Goal: Book appointment/travel/reservation

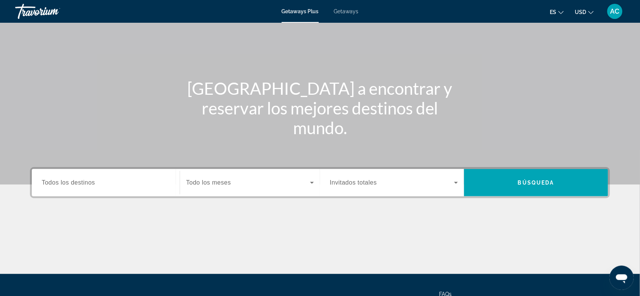
scroll to position [114, 0]
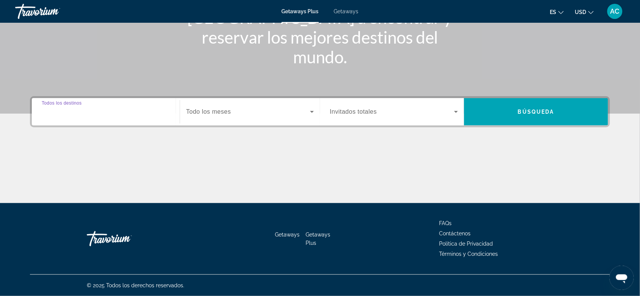
click at [104, 113] on input "Destination Todos los destinos" at bounding box center [106, 112] width 128 height 9
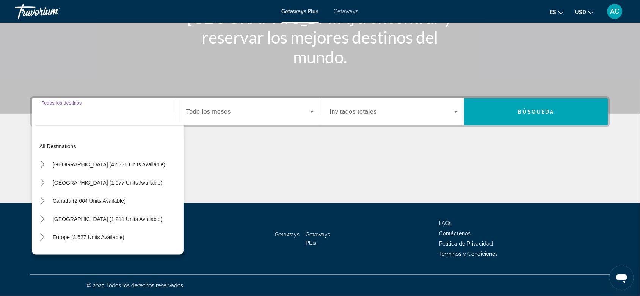
click at [357, 179] on div "Main content" at bounding box center [320, 174] width 580 height 57
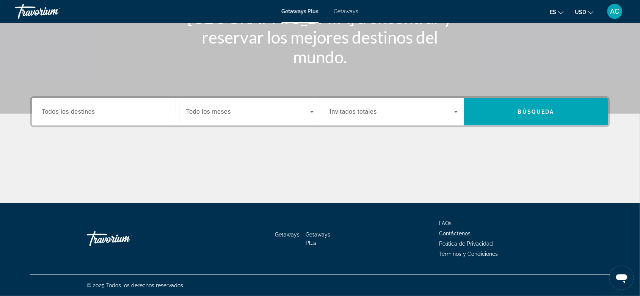
click at [348, 119] on div "Search widget" at bounding box center [394, 111] width 128 height 21
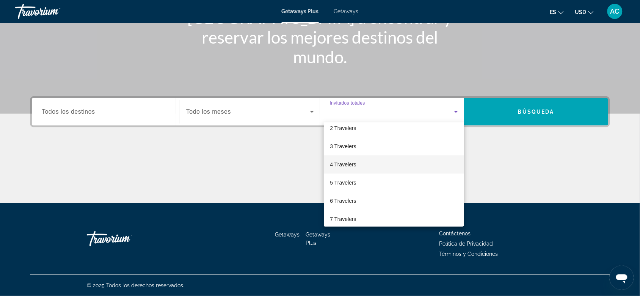
scroll to position [47, 0]
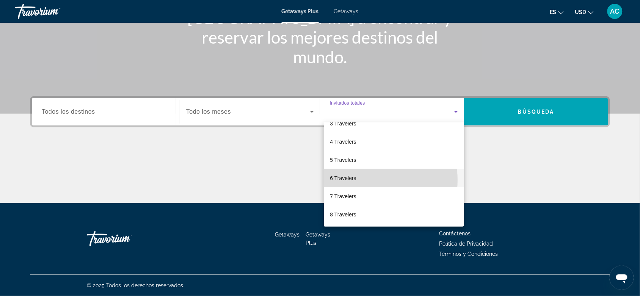
click at [360, 180] on mat-option "6 Travelers" at bounding box center [394, 178] width 140 height 18
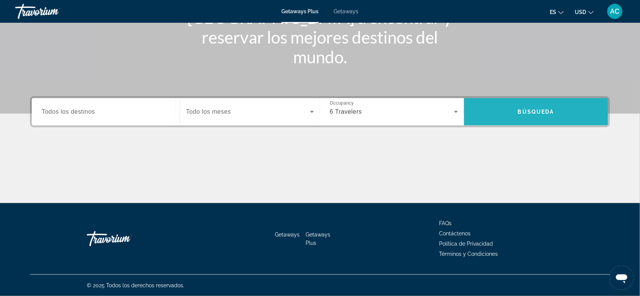
click at [523, 113] on span "Búsqueda" at bounding box center [536, 112] width 36 height 6
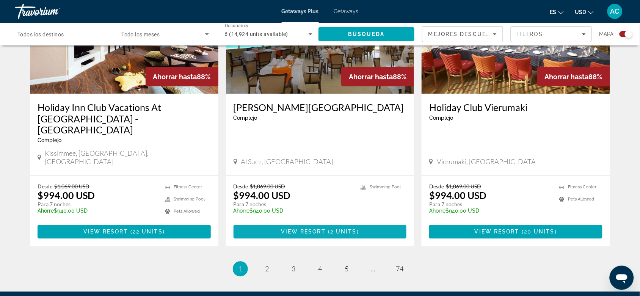
scroll to position [1185, 0]
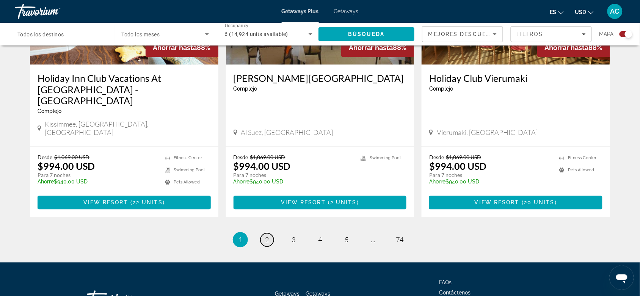
click at [264, 234] on link "page 2" at bounding box center [267, 240] width 13 height 13
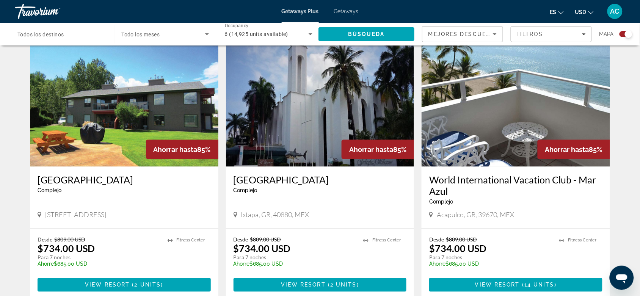
scroll to position [240, 0]
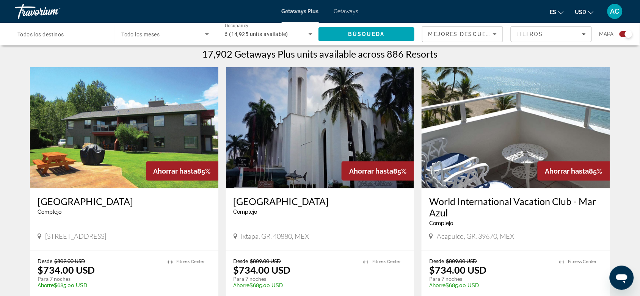
click at [505, 149] on img "Main content" at bounding box center [516, 127] width 189 height 121
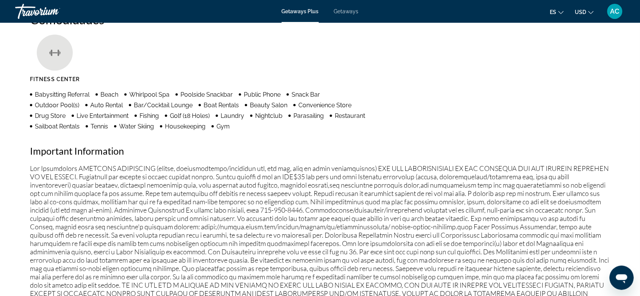
scroll to position [469, 0]
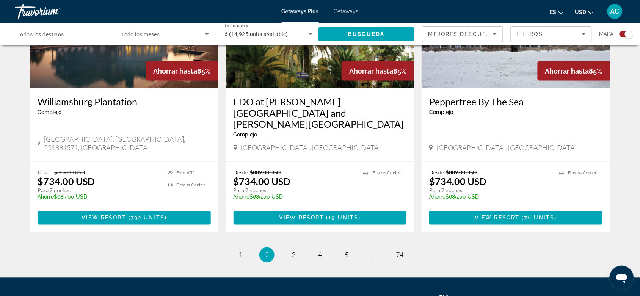
scroll to position [1185, 0]
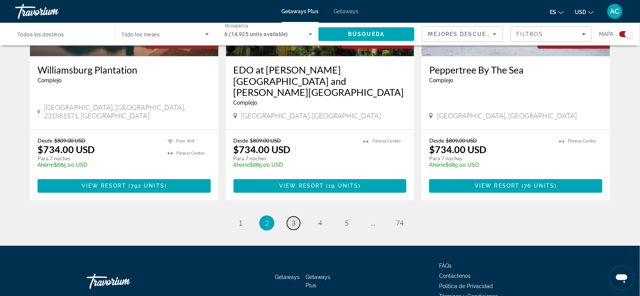
click at [297, 217] on link "page 3" at bounding box center [293, 223] width 13 height 13
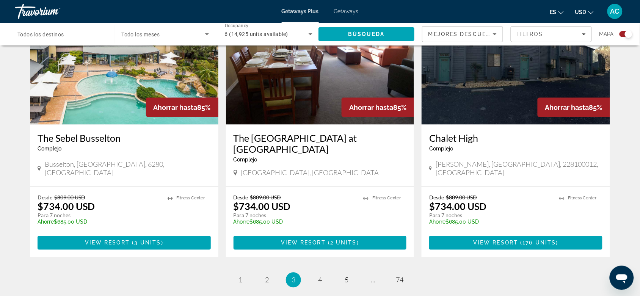
scroll to position [1201, 0]
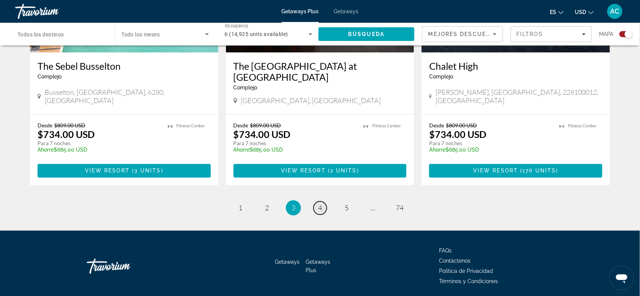
click at [316, 202] on link "page 4" at bounding box center [320, 208] width 13 height 13
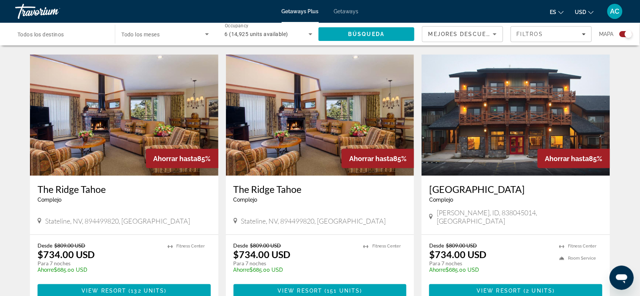
scroll to position [1178, 0]
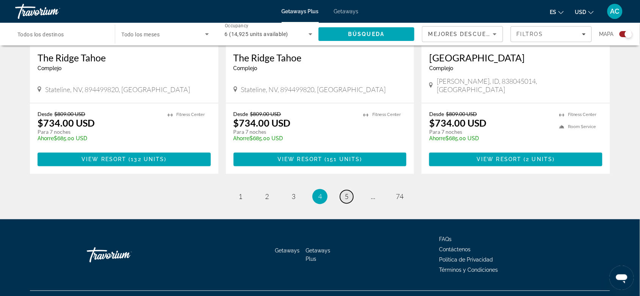
click at [350, 190] on link "page 5" at bounding box center [346, 196] width 13 height 13
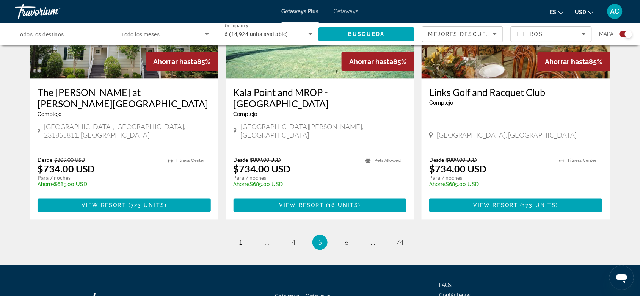
scroll to position [1178, 0]
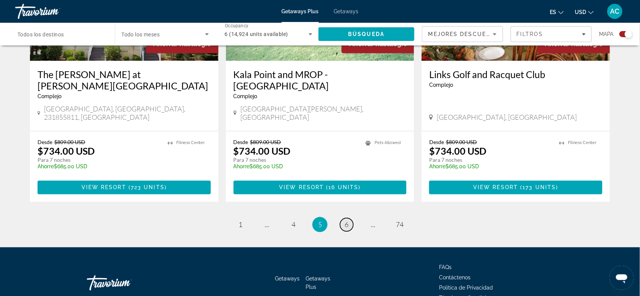
click at [345, 221] on span "6" at bounding box center [347, 225] width 4 height 8
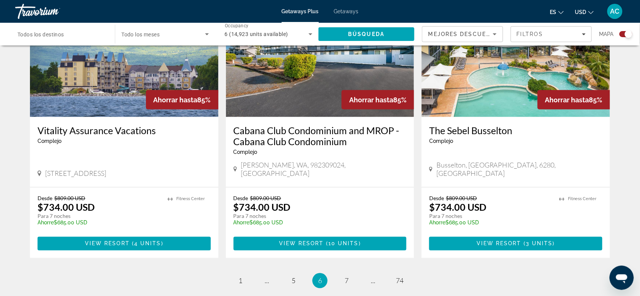
scroll to position [1189, 0]
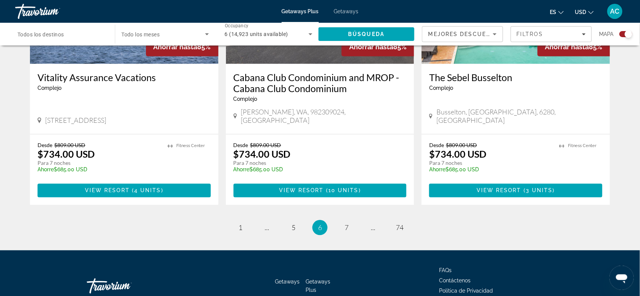
click at [340, 220] on li "page 7" at bounding box center [346, 227] width 15 height 15
click at [341, 220] on li "page 7" at bounding box center [346, 227] width 15 height 15
click at [345, 224] on span "7" at bounding box center [347, 228] width 4 height 8
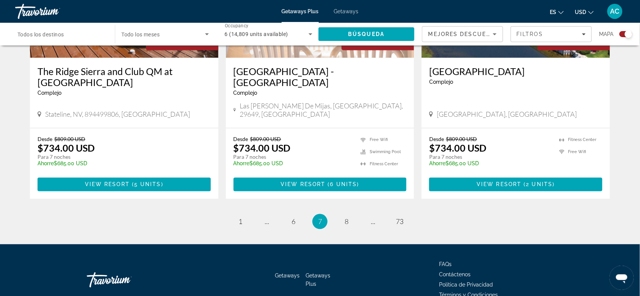
scroll to position [1201, 0]
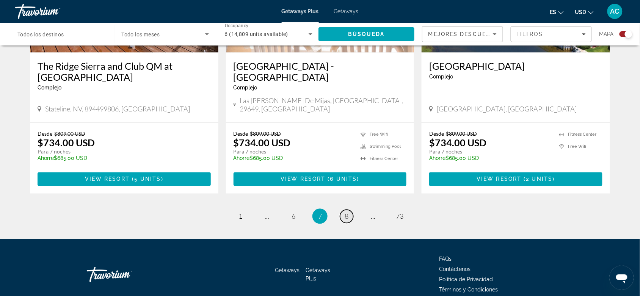
click at [343, 210] on link "page 8" at bounding box center [346, 216] width 13 height 13
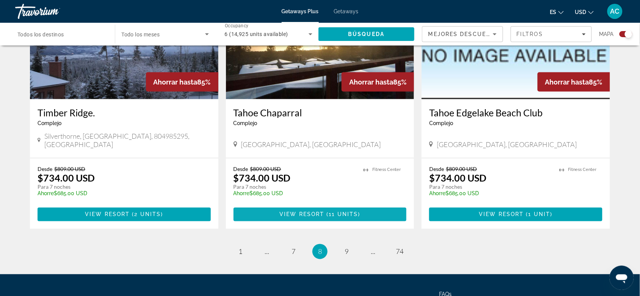
scroll to position [1141, 0]
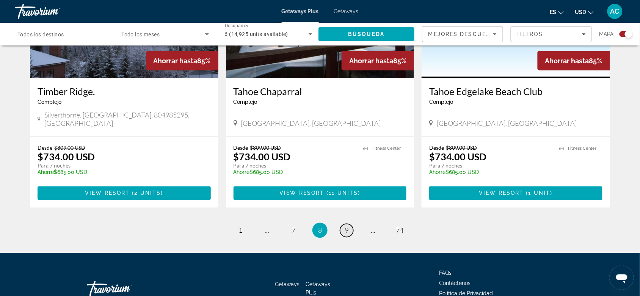
click at [351, 224] on link "page 9" at bounding box center [346, 230] width 13 height 13
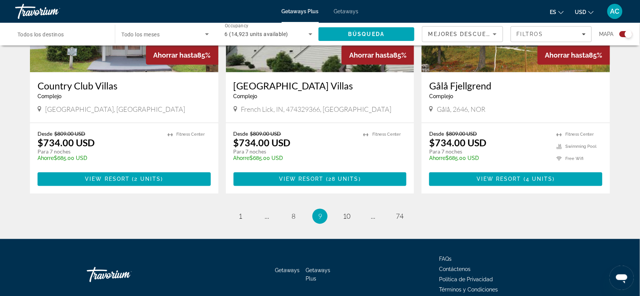
scroll to position [1189, 0]
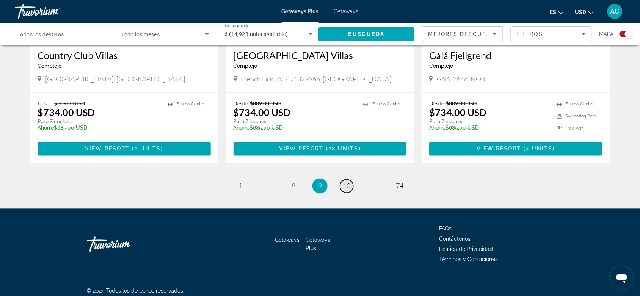
click at [340, 193] on link "page 10" at bounding box center [346, 186] width 13 height 13
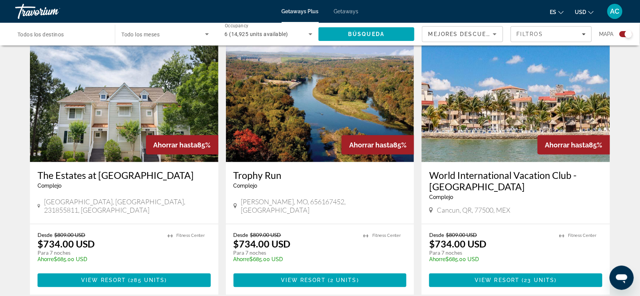
scroll to position [288, 0]
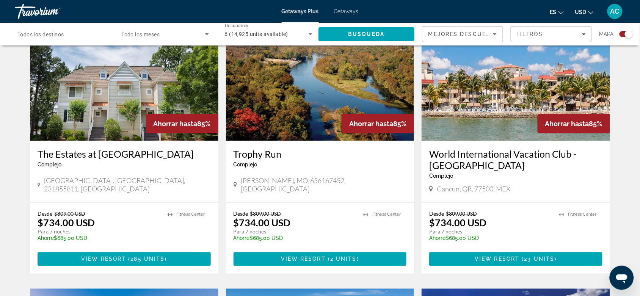
click at [501, 130] on img "Main content" at bounding box center [516, 80] width 189 height 121
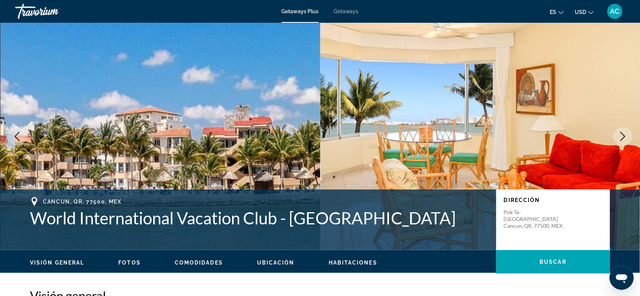
click at [615, 131] on button "Next image" at bounding box center [623, 136] width 19 height 19
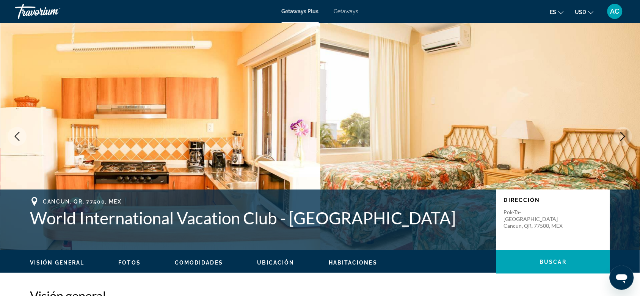
click at [615, 131] on button "Next image" at bounding box center [623, 136] width 19 height 19
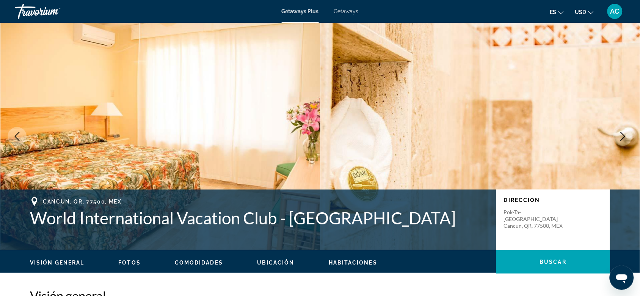
click at [615, 131] on button "Next image" at bounding box center [623, 136] width 19 height 19
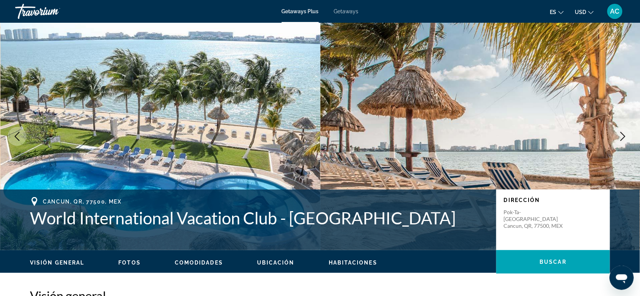
click at [615, 131] on button "Next image" at bounding box center [623, 136] width 19 height 19
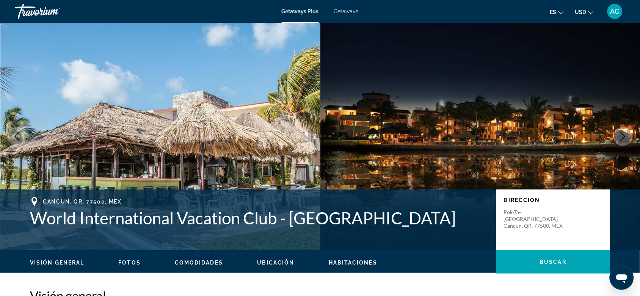
click at [615, 131] on button "Next image" at bounding box center [623, 136] width 19 height 19
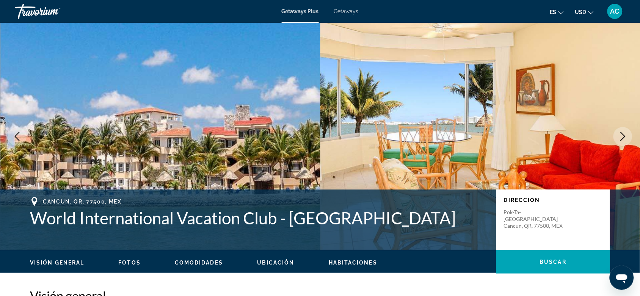
click at [615, 131] on button "Next image" at bounding box center [623, 136] width 19 height 19
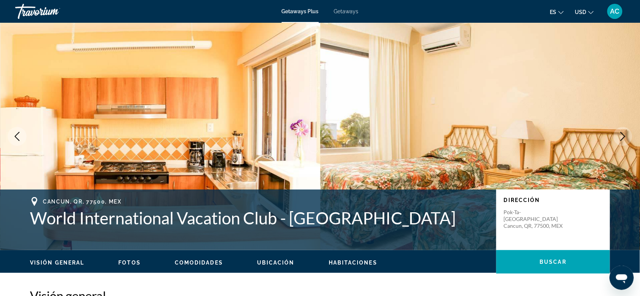
click at [615, 131] on button "Next image" at bounding box center [623, 136] width 19 height 19
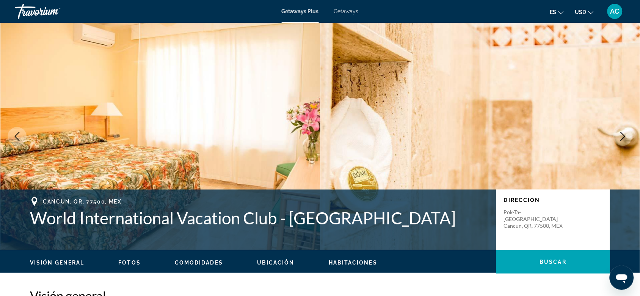
click at [615, 131] on button "Next image" at bounding box center [623, 136] width 19 height 19
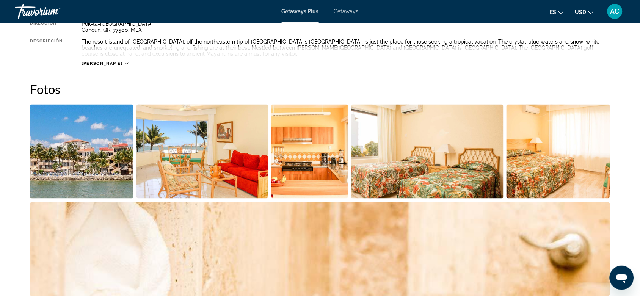
scroll to position [298, 0]
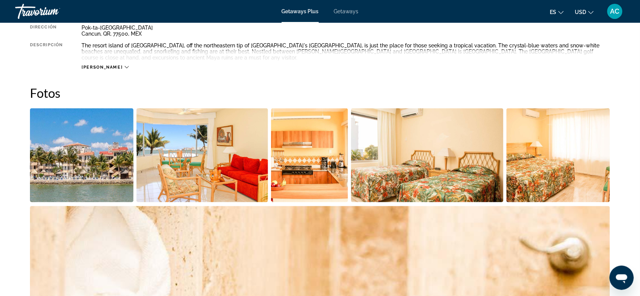
click at [97, 167] on img "Open full-screen image slider" at bounding box center [82, 155] width 104 height 94
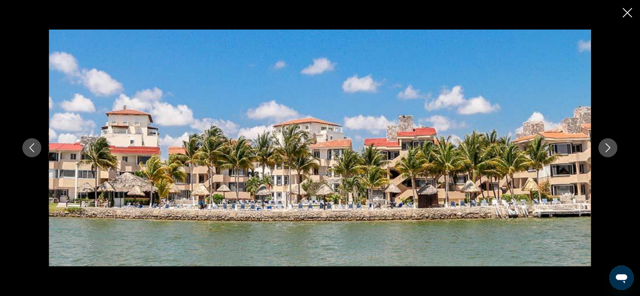
click at [610, 149] on icon "Next image" at bounding box center [608, 148] width 5 height 9
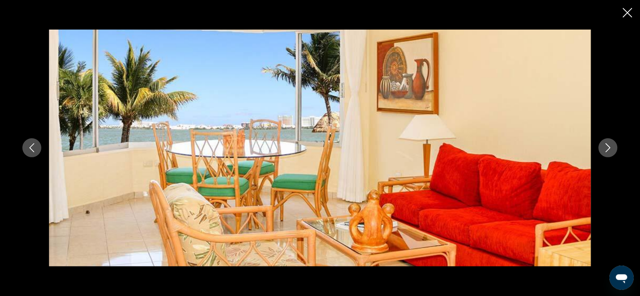
click at [610, 149] on icon "Next image" at bounding box center [608, 148] width 5 height 9
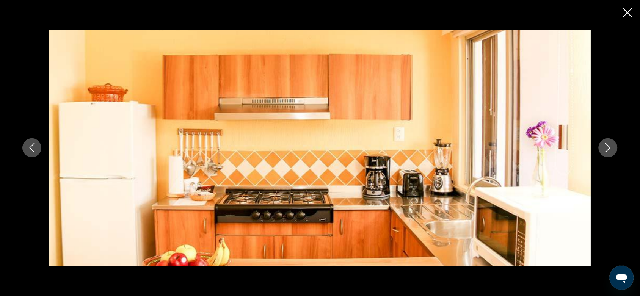
click at [610, 149] on icon "Next image" at bounding box center [608, 148] width 5 height 9
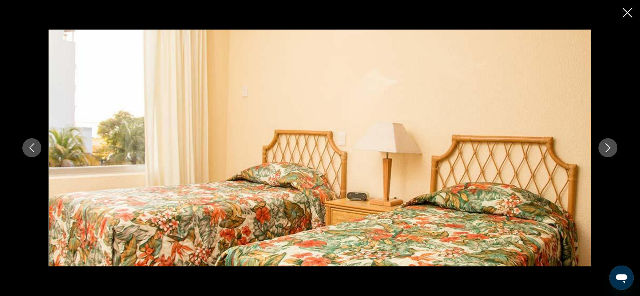
click at [610, 149] on icon "Next image" at bounding box center [608, 148] width 5 height 9
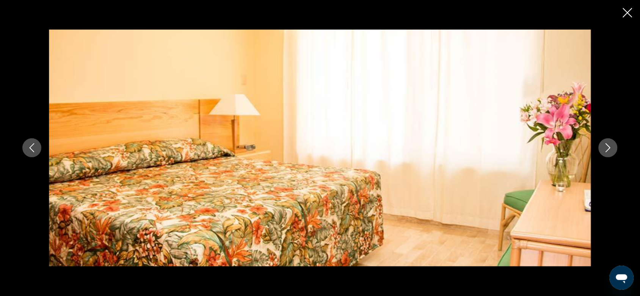
click at [610, 149] on icon "Next image" at bounding box center [608, 148] width 5 height 9
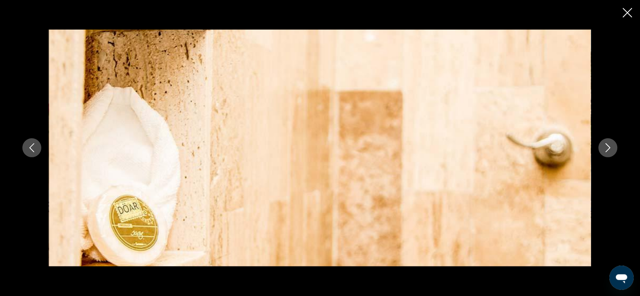
click at [610, 149] on icon "Next image" at bounding box center [608, 148] width 5 height 9
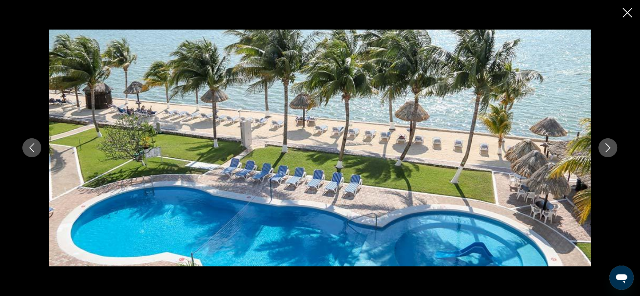
click at [610, 149] on icon "Next image" at bounding box center [608, 148] width 5 height 9
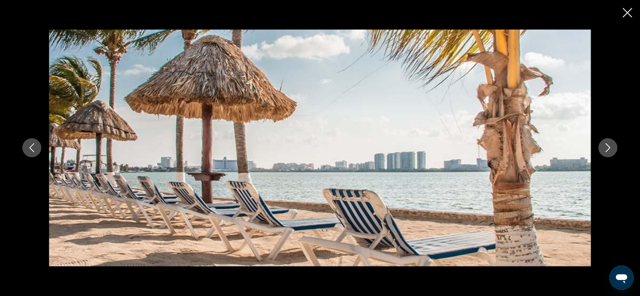
click at [610, 149] on icon "Next image" at bounding box center [608, 148] width 5 height 9
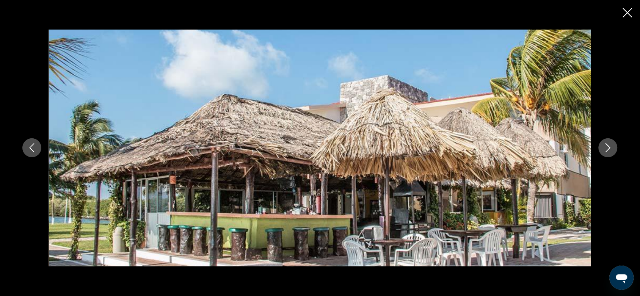
click at [610, 149] on icon "Next image" at bounding box center [608, 148] width 5 height 9
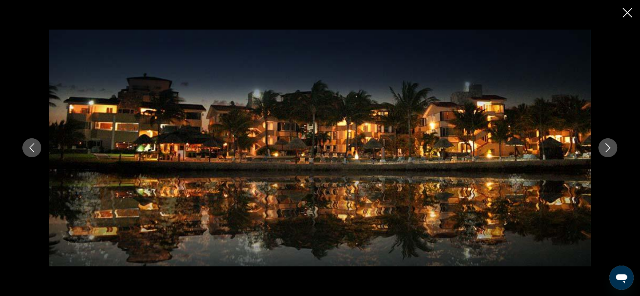
click at [610, 149] on icon "Next image" at bounding box center [608, 148] width 5 height 9
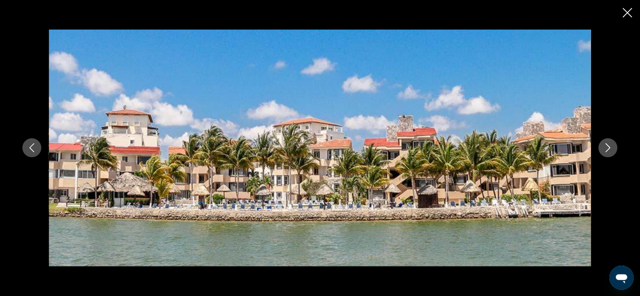
click at [626, 13] on icon "Close slideshow" at bounding box center [627, 12] width 9 height 9
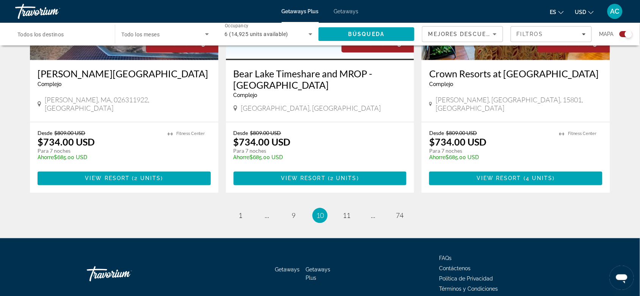
scroll to position [1185, 0]
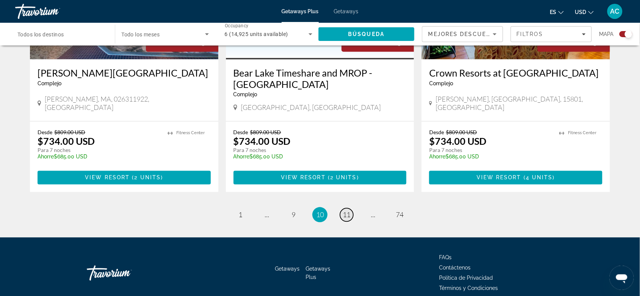
click at [349, 209] on link "page 11" at bounding box center [346, 215] width 13 height 13
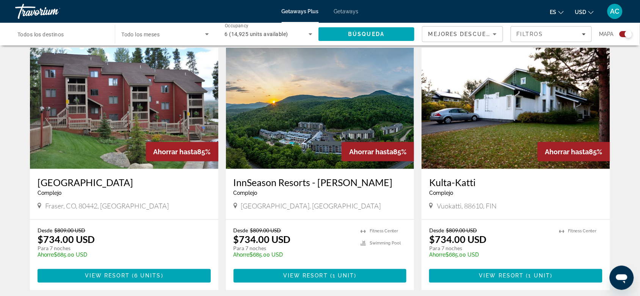
scroll to position [1091, 0]
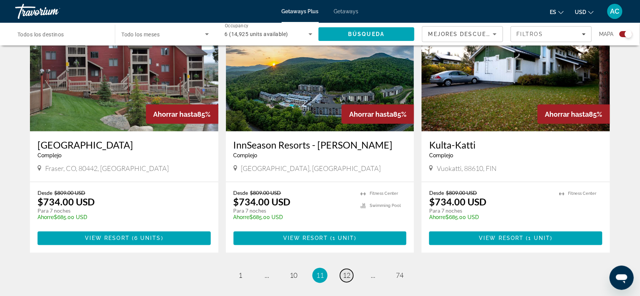
click at [349, 272] on span "12" at bounding box center [347, 276] width 8 height 8
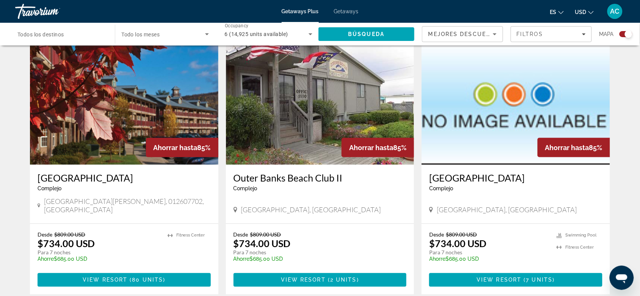
scroll to position [1141, 0]
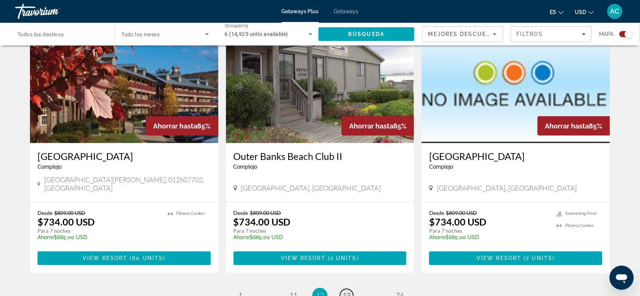
click at [351, 289] on link "page 13" at bounding box center [346, 295] width 13 height 13
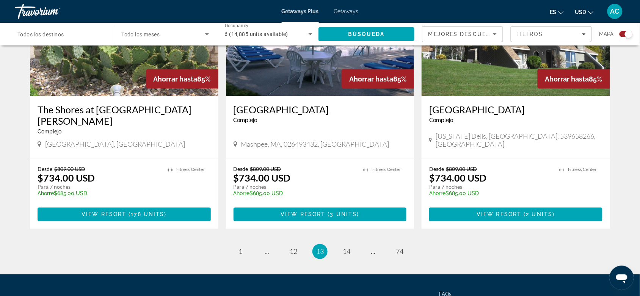
scroll to position [1138, 0]
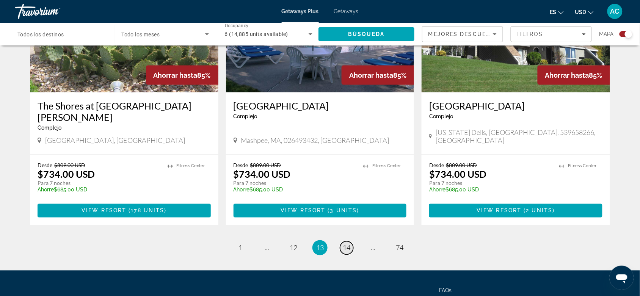
click at [341, 242] on link "page 14" at bounding box center [346, 248] width 13 height 13
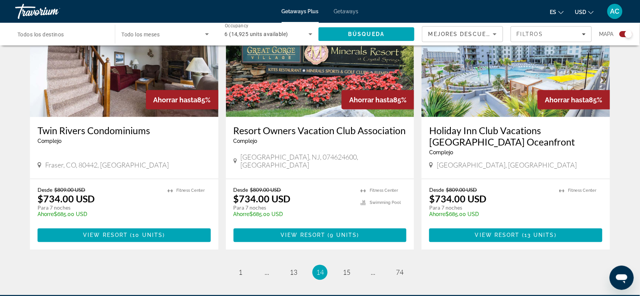
scroll to position [1178, 0]
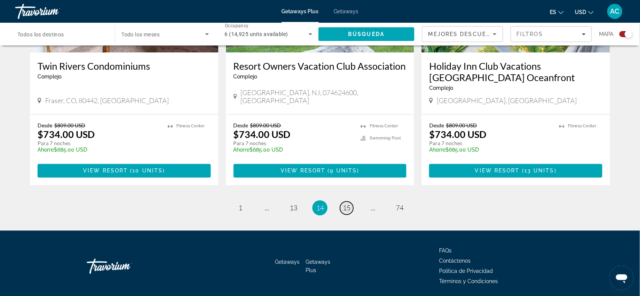
click at [350, 202] on link "page 15" at bounding box center [346, 208] width 13 height 13
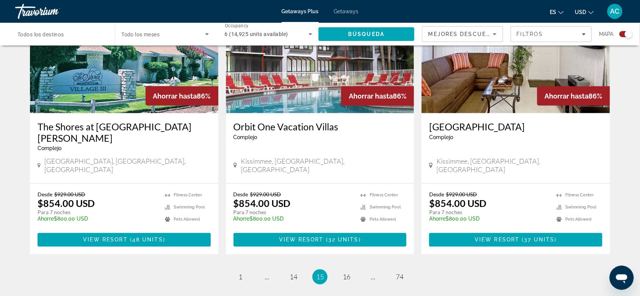
scroll to position [1189, 0]
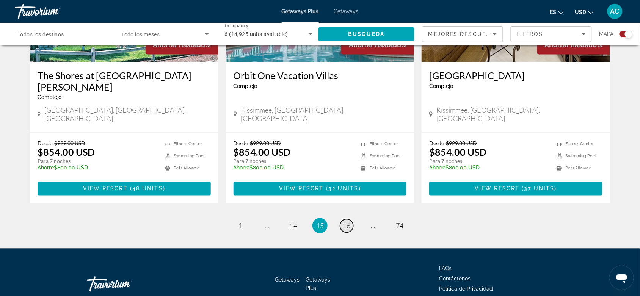
click at [342, 220] on link "page 16" at bounding box center [346, 226] width 13 height 13
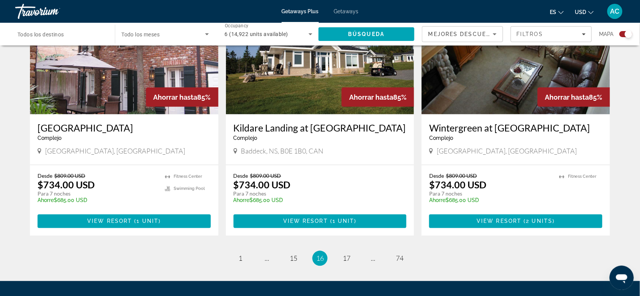
scroll to position [1178, 0]
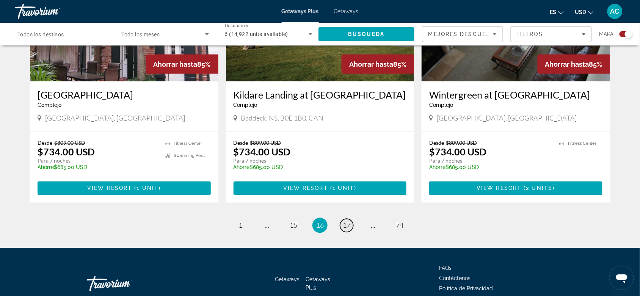
click at [343, 222] on span "17" at bounding box center [347, 226] width 8 height 8
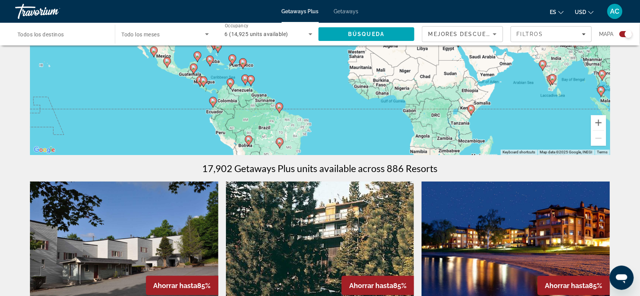
scroll to position [98, 0]
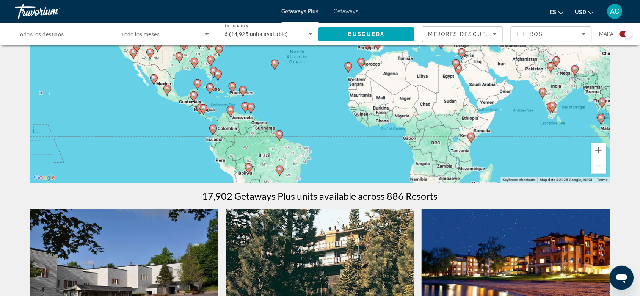
click at [211, 129] on icon "Main content" at bounding box center [213, 130] width 7 height 10
type input "**********"
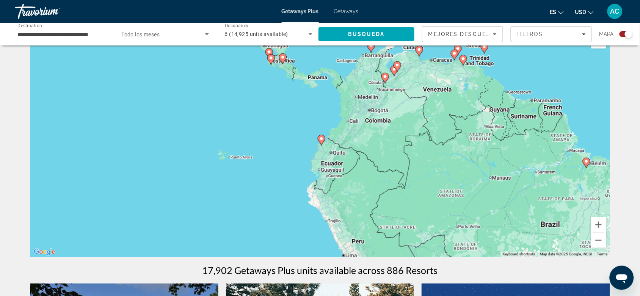
scroll to position [0, 0]
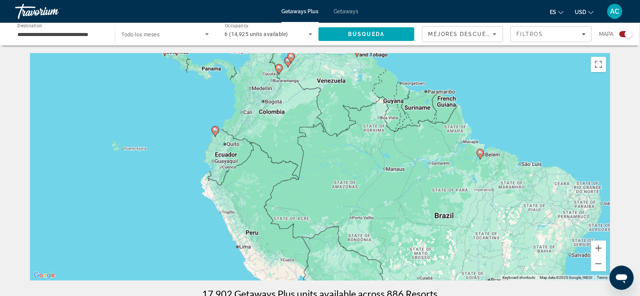
drag, startPoint x: 457, startPoint y: 156, endPoint x: 349, endPoint y: 134, distance: 110.0
click at [349, 122] on div "To navigate, press the arrow keys. To activate drag with keyboard, press Alt + …" at bounding box center [320, 167] width 580 height 228
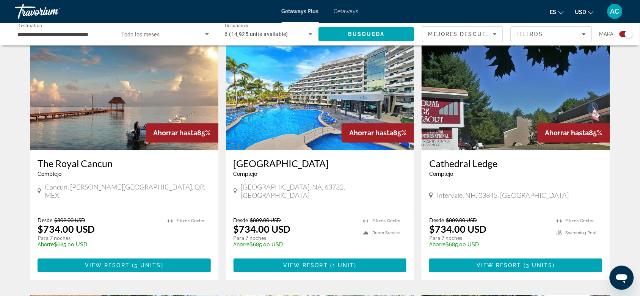
scroll to position [522, 0]
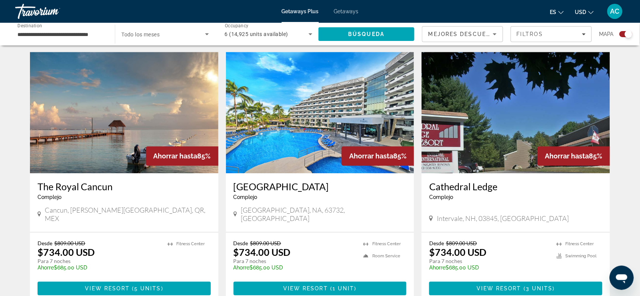
click at [317, 156] on img "Main content" at bounding box center [320, 112] width 189 height 121
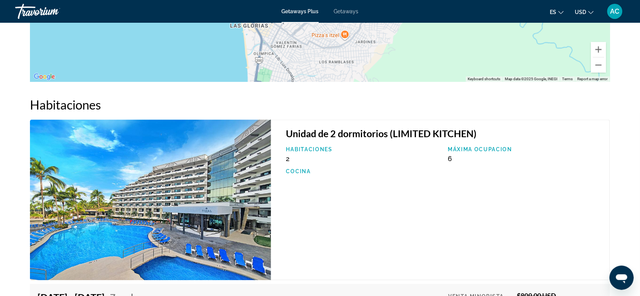
scroll to position [1233, 0]
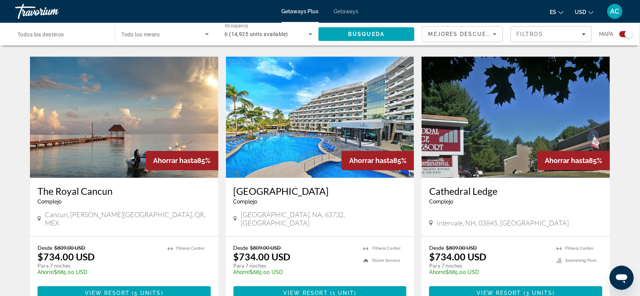
scroll to position [522, 0]
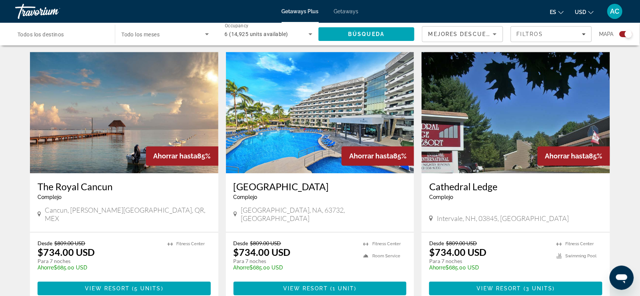
click at [91, 120] on img "Main content" at bounding box center [124, 112] width 189 height 121
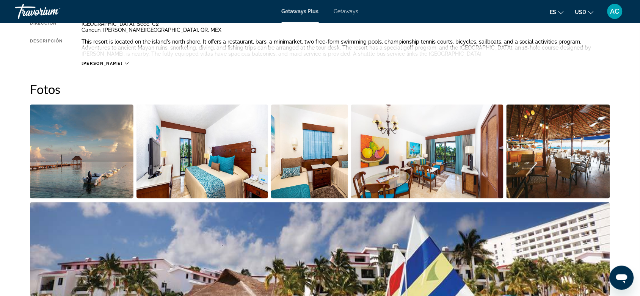
scroll to position [325, 0]
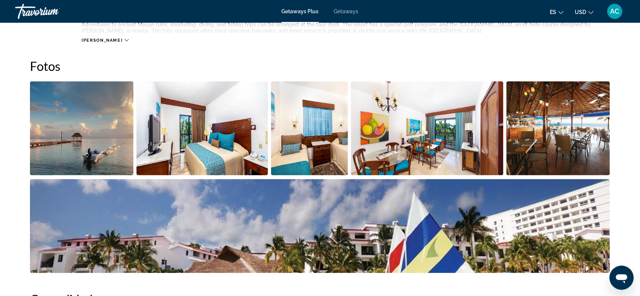
click at [541, 138] on img "Open full-screen image slider" at bounding box center [559, 129] width 104 height 94
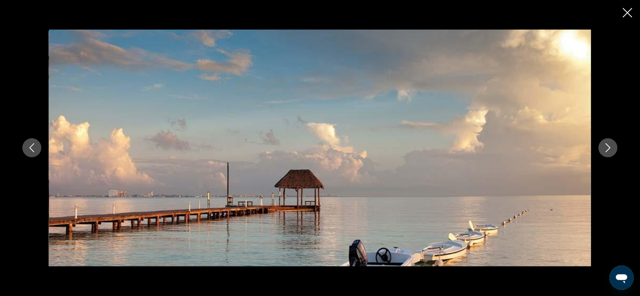
click at [615, 145] on button "Next image" at bounding box center [608, 147] width 19 height 19
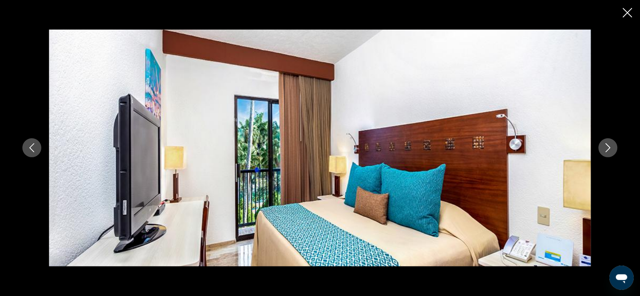
click at [615, 145] on button "Next image" at bounding box center [608, 147] width 19 height 19
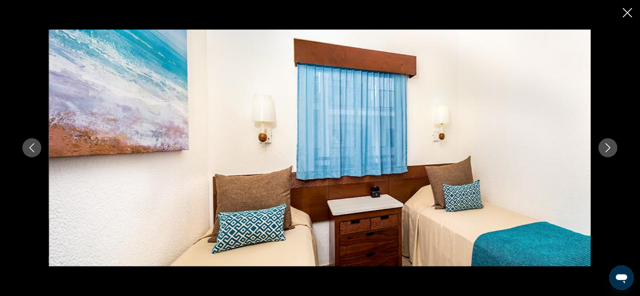
click at [615, 145] on button "Next image" at bounding box center [608, 147] width 19 height 19
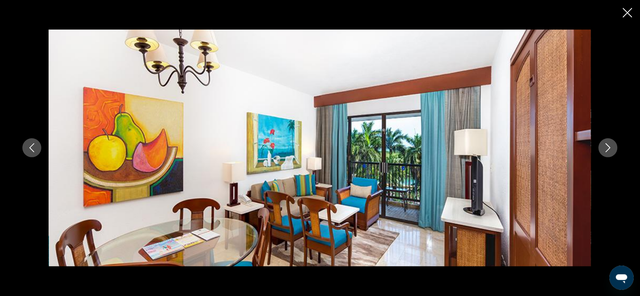
click at [615, 145] on button "Next image" at bounding box center [608, 147] width 19 height 19
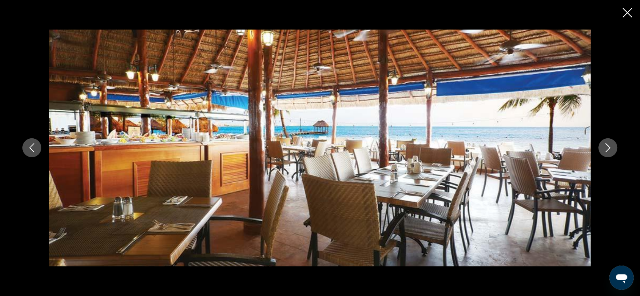
click at [615, 145] on button "Next image" at bounding box center [608, 147] width 19 height 19
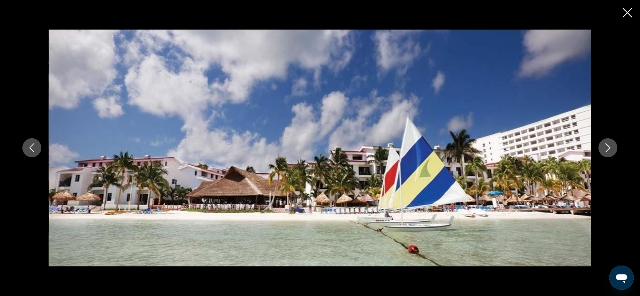
click at [615, 145] on button "Next image" at bounding box center [608, 147] width 19 height 19
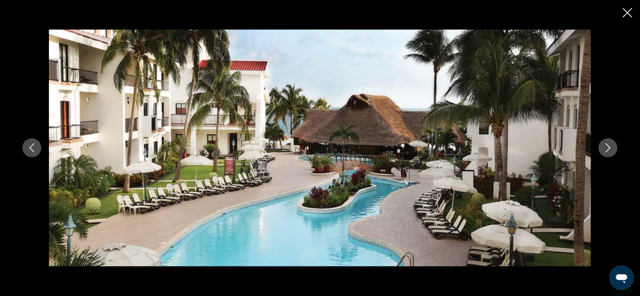
click at [611, 150] on icon "Next image" at bounding box center [608, 147] width 9 height 9
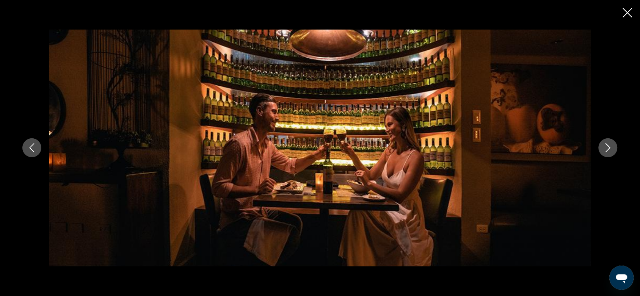
click at [611, 150] on icon "Next image" at bounding box center [608, 147] width 9 height 9
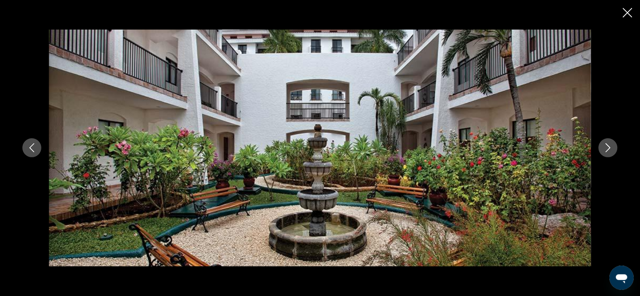
click at [630, 14] on icon "Close slideshow" at bounding box center [627, 12] width 9 height 9
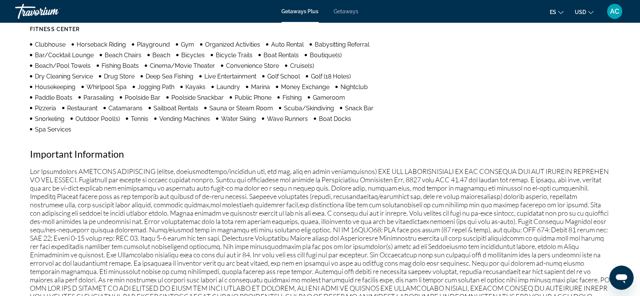
scroll to position [610, 0]
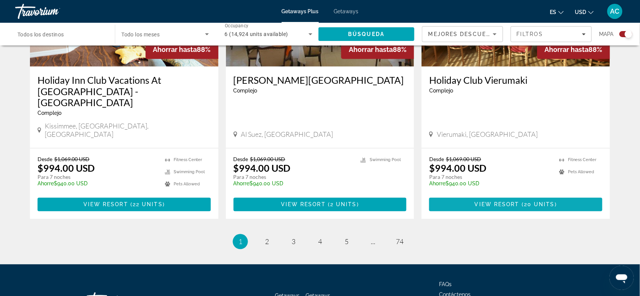
scroll to position [1185, 0]
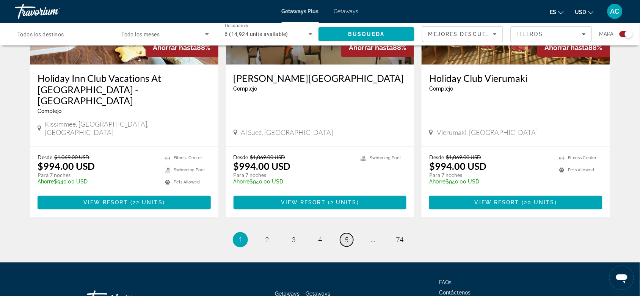
click at [350, 234] on link "page 5" at bounding box center [346, 240] width 13 height 13
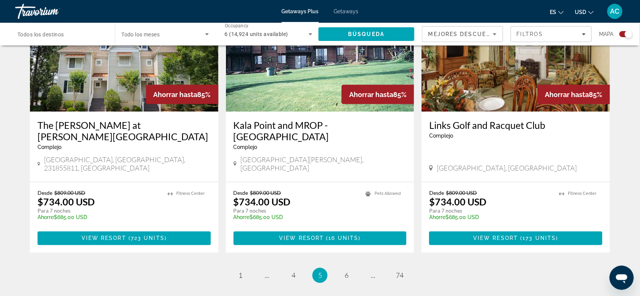
scroll to position [1138, 0]
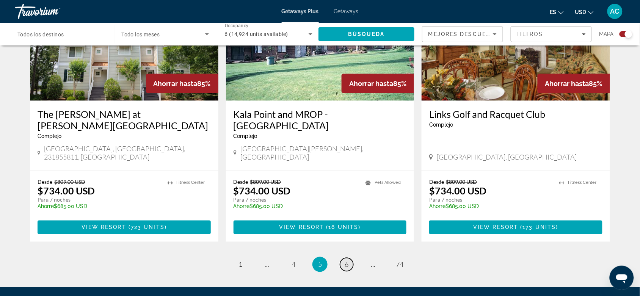
click at [342, 258] on link "page 6" at bounding box center [346, 264] width 13 height 13
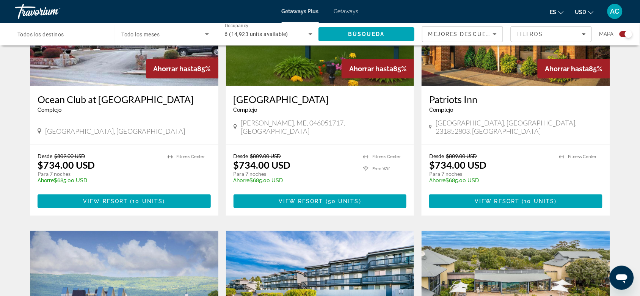
scroll to position [1185, 0]
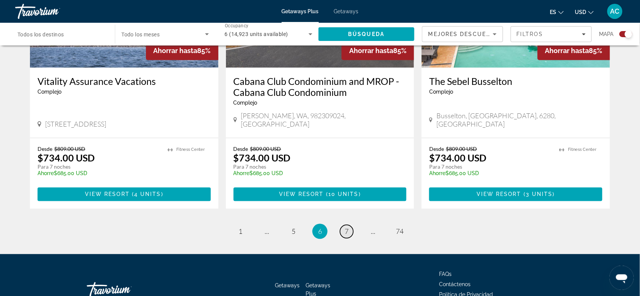
click at [351, 225] on link "page 7" at bounding box center [346, 231] width 13 height 13
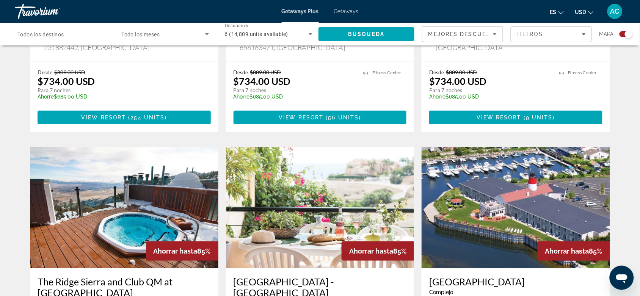
scroll to position [1141, 0]
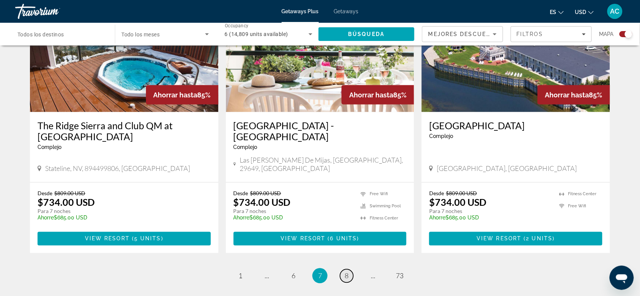
click at [351, 270] on link "page 8" at bounding box center [346, 276] width 13 height 13
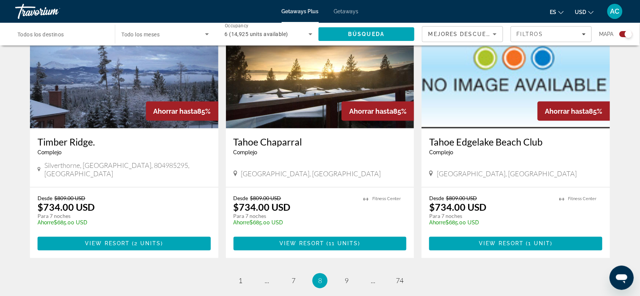
scroll to position [1167, 0]
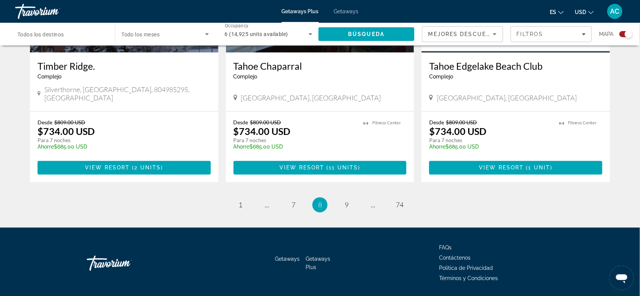
click at [346, 198] on li "page 9" at bounding box center [346, 205] width 15 height 15
click at [346, 201] on span "9" at bounding box center [347, 205] width 4 height 8
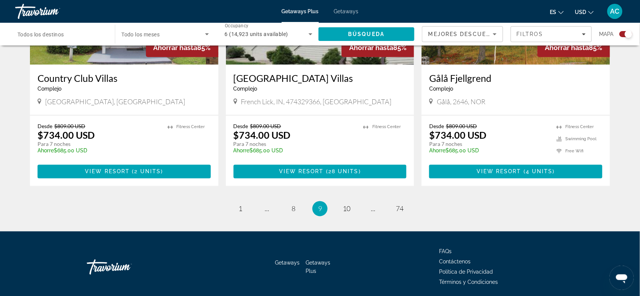
scroll to position [1201, 0]
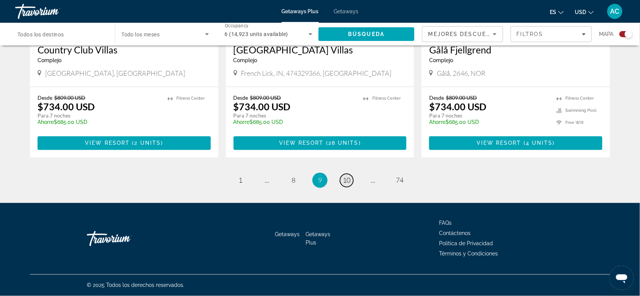
click at [347, 184] on span "10" at bounding box center [347, 180] width 8 height 8
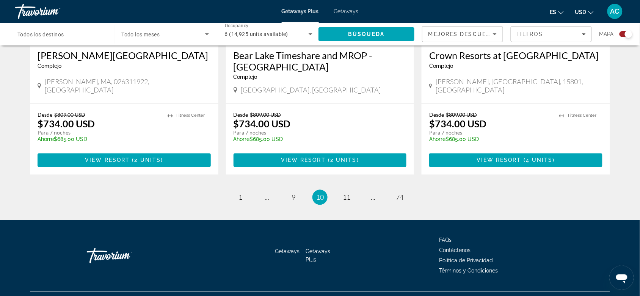
scroll to position [1212, 0]
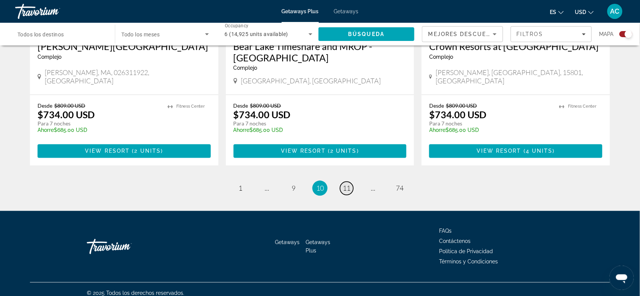
click at [351, 186] on link "page 11" at bounding box center [346, 188] width 13 height 13
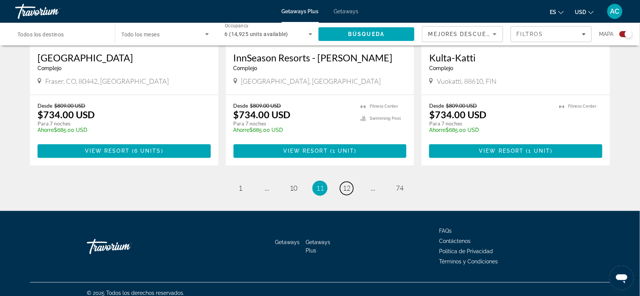
click at [348, 184] on span "12" at bounding box center [347, 188] width 8 height 8
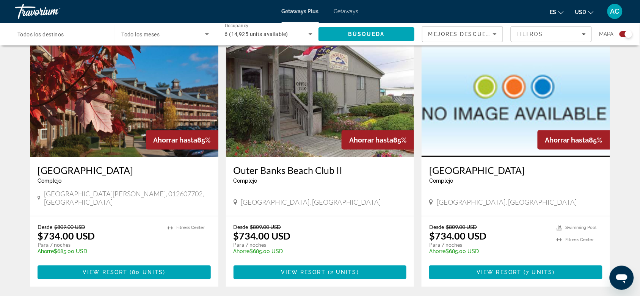
scroll to position [1185, 0]
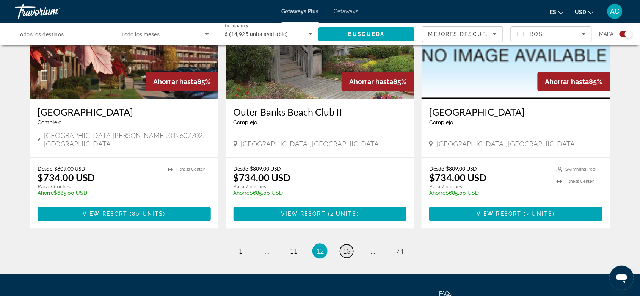
click at [349, 247] on span "13" at bounding box center [347, 251] width 8 height 8
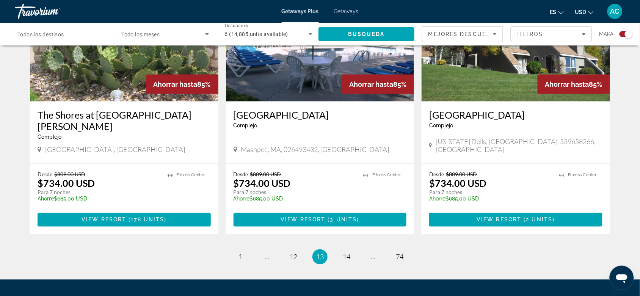
scroll to position [1167, 0]
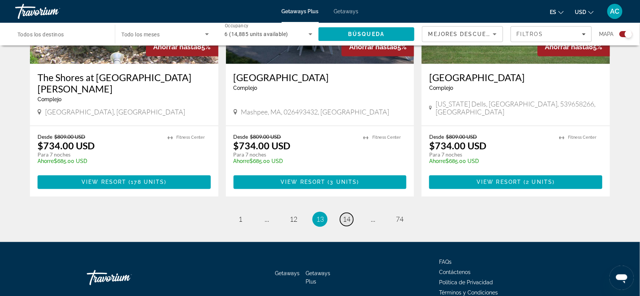
click at [346, 215] on span "14" at bounding box center [347, 219] width 8 height 8
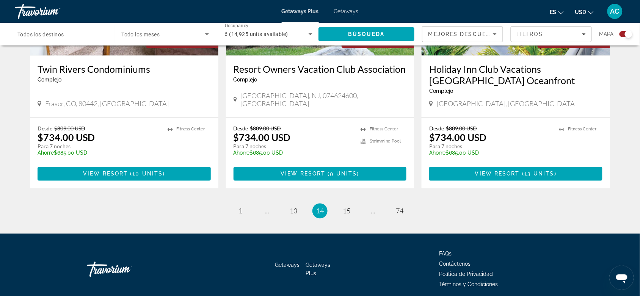
scroll to position [1178, 0]
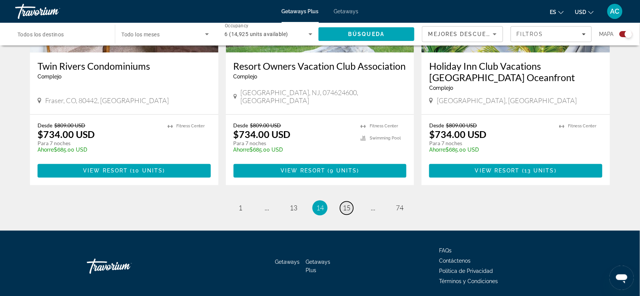
click at [346, 204] on span "15" at bounding box center [347, 208] width 8 height 8
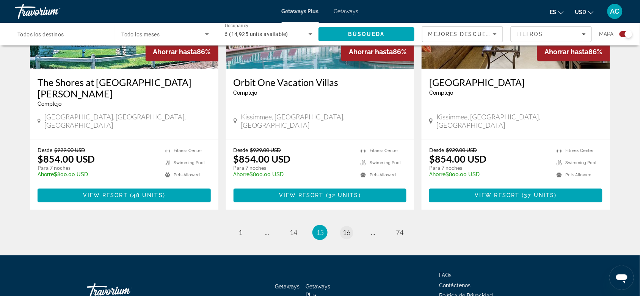
scroll to position [1185, 0]
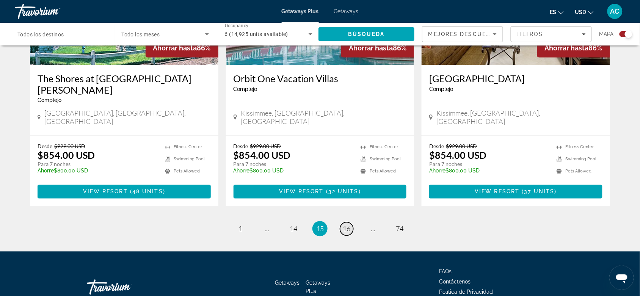
click at [346, 225] on span "16" at bounding box center [347, 229] width 8 height 8
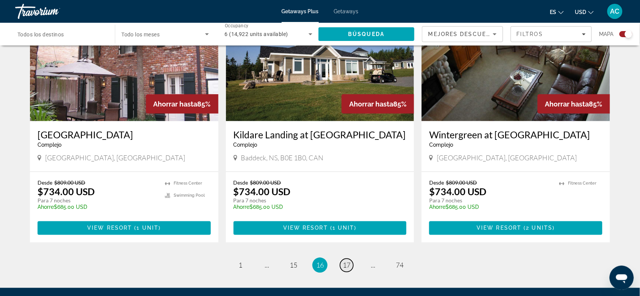
click at [342, 259] on link "page 17" at bounding box center [346, 265] width 13 height 13
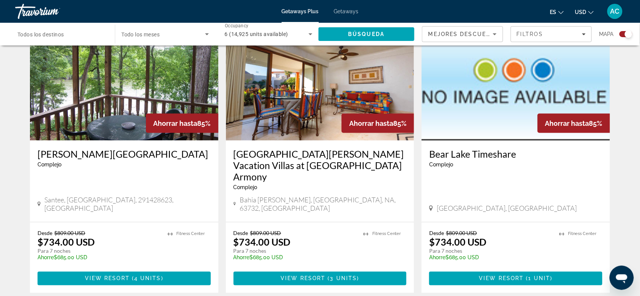
scroll to position [1083, 0]
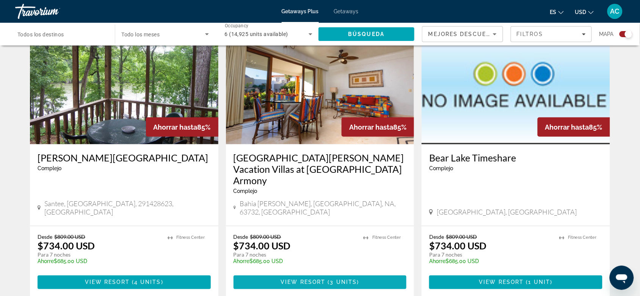
click at [365, 274] on span "Main content" at bounding box center [320, 283] width 173 height 18
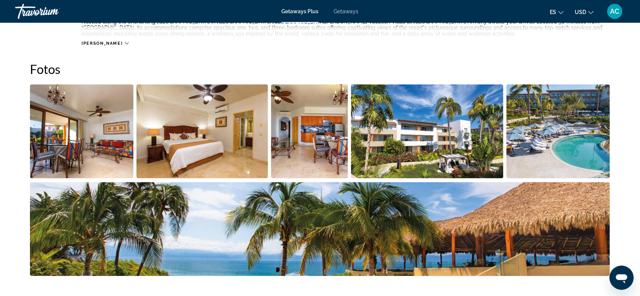
scroll to position [332, 0]
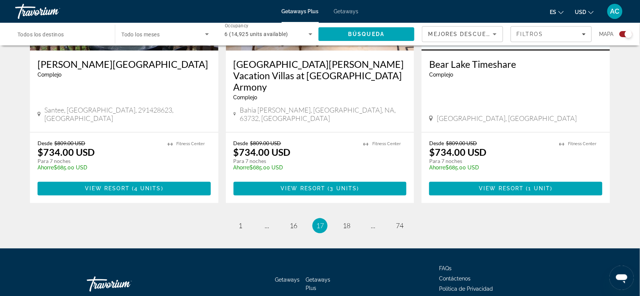
scroll to position [1178, 0]
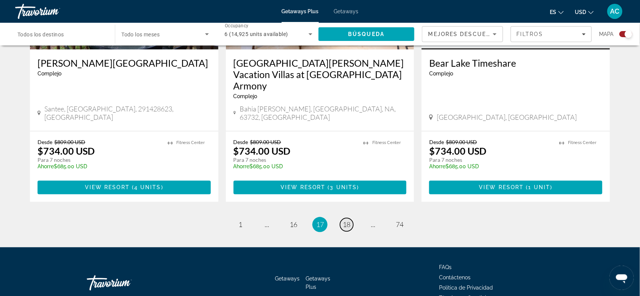
click at [349, 221] on span "18" at bounding box center [347, 225] width 8 height 8
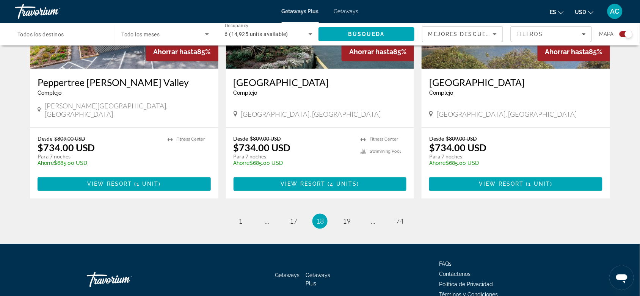
scroll to position [1178, 0]
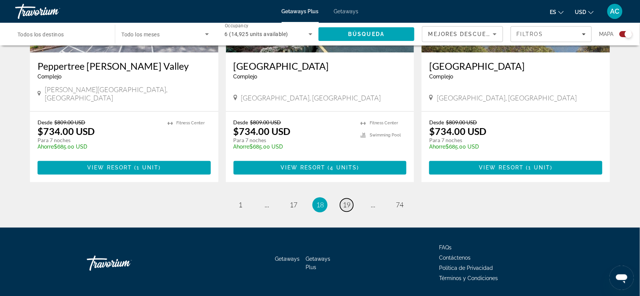
click at [352, 199] on link "page 19" at bounding box center [346, 205] width 13 height 13
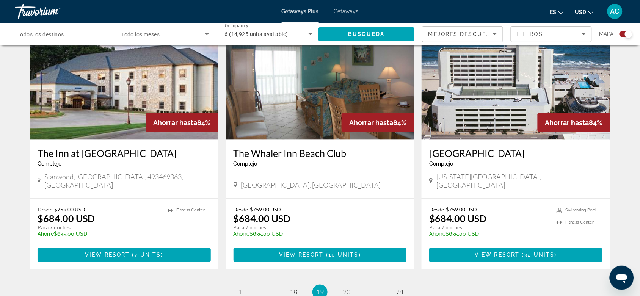
scroll to position [1094, 0]
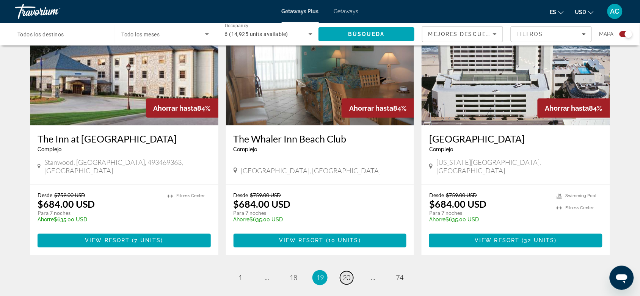
click at [342, 272] on link "page 20" at bounding box center [346, 278] width 13 height 13
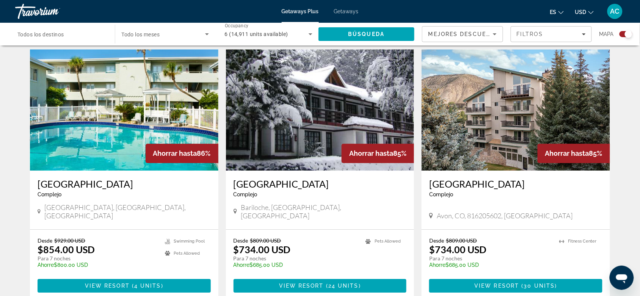
scroll to position [525, 0]
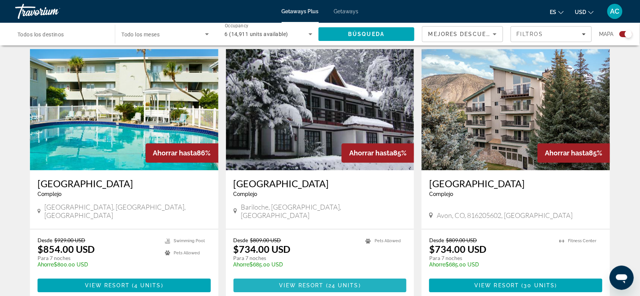
click at [318, 283] on span "View Resort" at bounding box center [301, 286] width 45 height 6
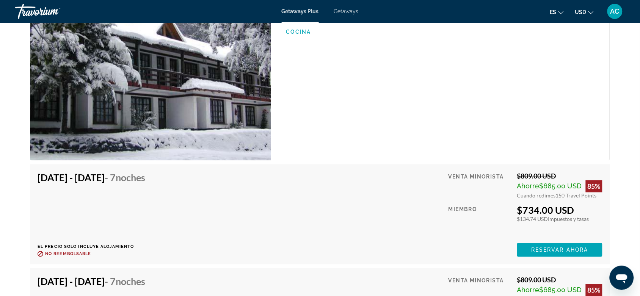
scroll to position [1328, 0]
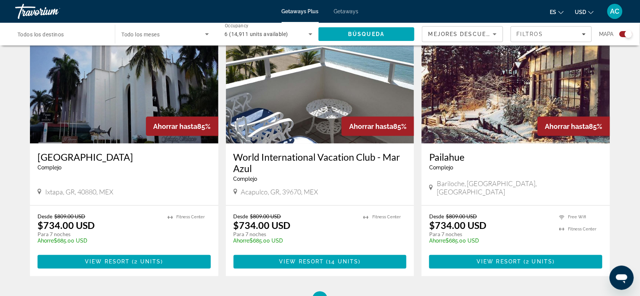
scroll to position [1178, 0]
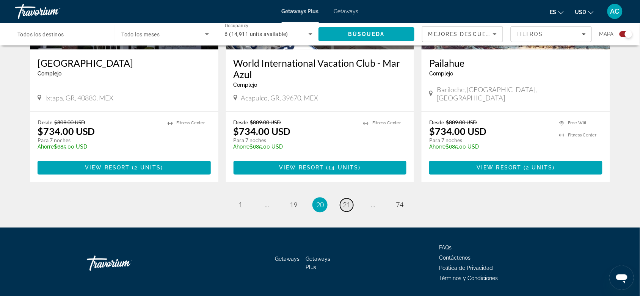
click at [352, 199] on link "page 21" at bounding box center [346, 205] width 13 height 13
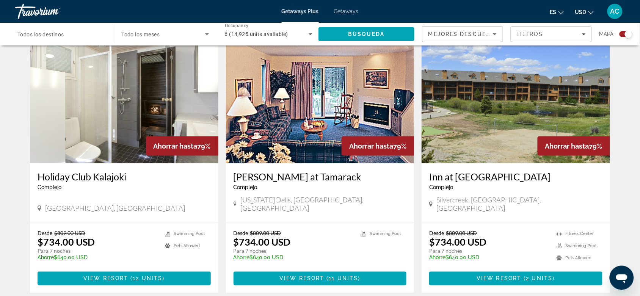
scroll to position [1094, 0]
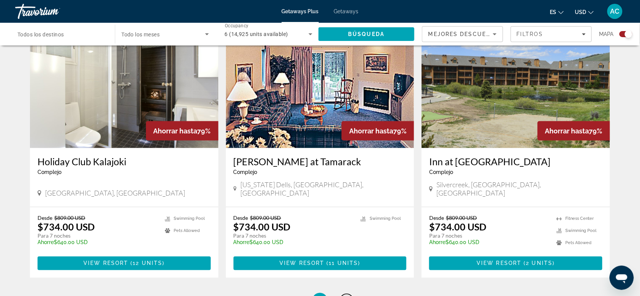
click at [349, 296] on span "22" at bounding box center [347, 301] width 8 height 8
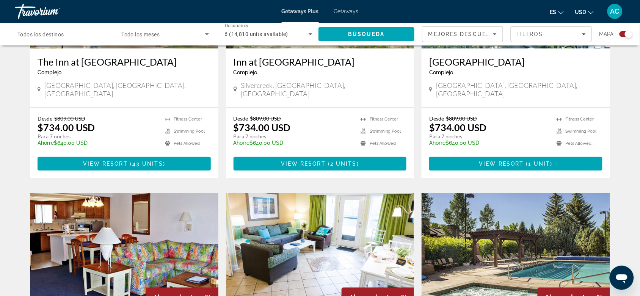
scroll to position [1094, 0]
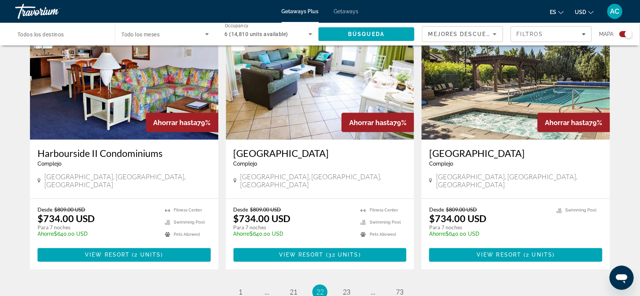
click at [338, 285] on ul "22 / 73 page 1 page ... page 21 You're on page 22 page 23 page ... page 73" at bounding box center [320, 292] width 580 height 15
click at [344, 288] on span "23" at bounding box center [347, 292] width 8 height 8
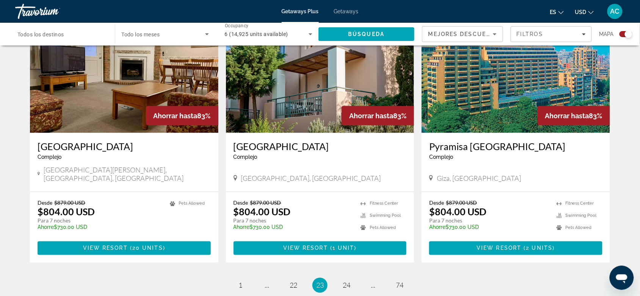
scroll to position [1167, 0]
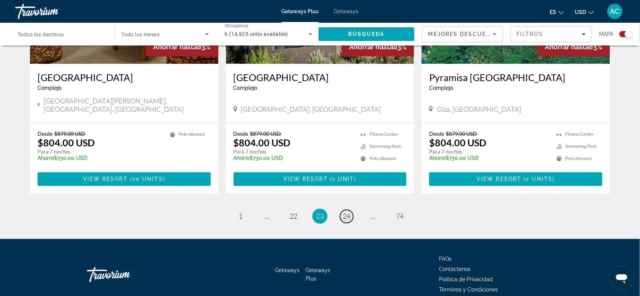
click at [342, 210] on link "page 24" at bounding box center [346, 216] width 13 height 13
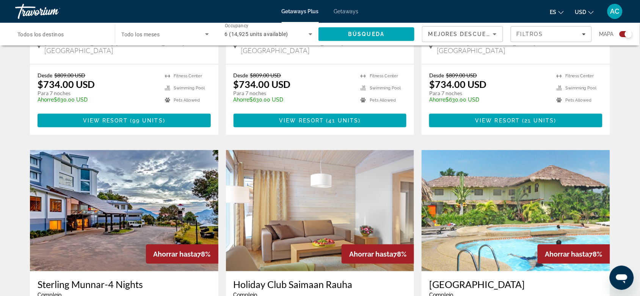
scroll to position [1094, 0]
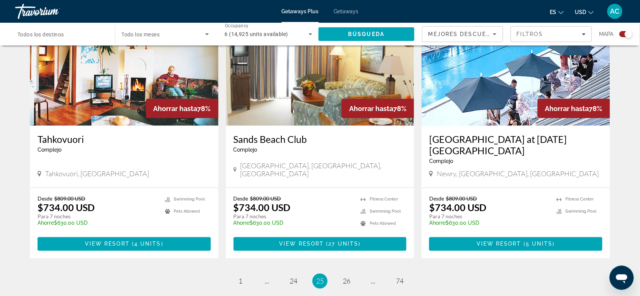
scroll to position [1178, 0]
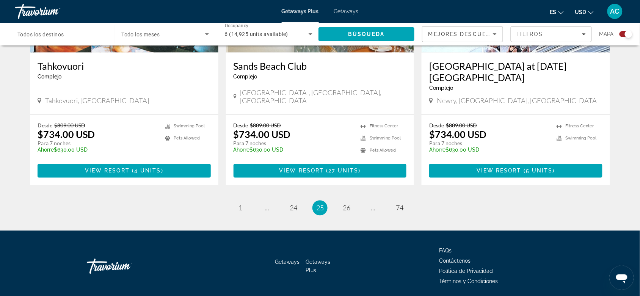
click at [354, 201] on ul "25 / 74 page 1 page ... page 24 You're on page 25 page 26 page ... page 74" at bounding box center [320, 208] width 580 height 15
click at [350, 204] on span "26" at bounding box center [347, 208] width 8 height 8
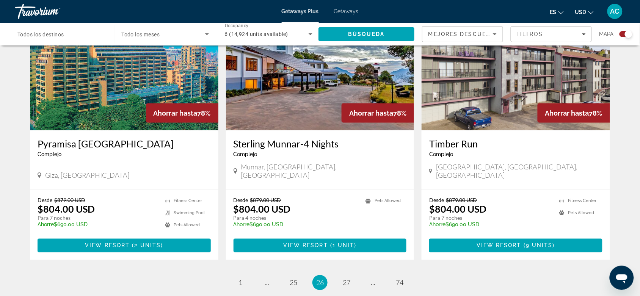
scroll to position [1178, 0]
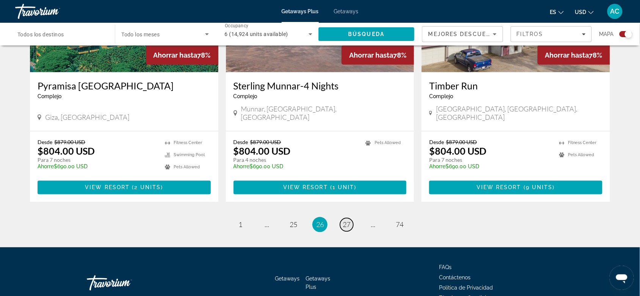
click at [350, 221] on span "27" at bounding box center [347, 225] width 8 height 8
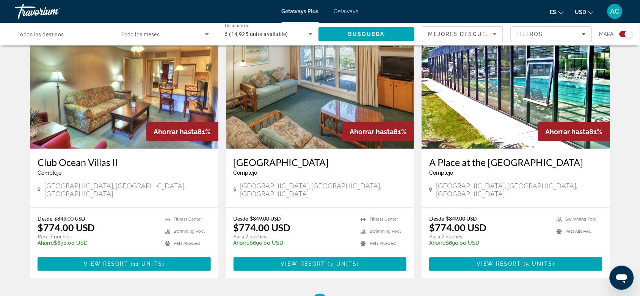
scroll to position [1178, 0]
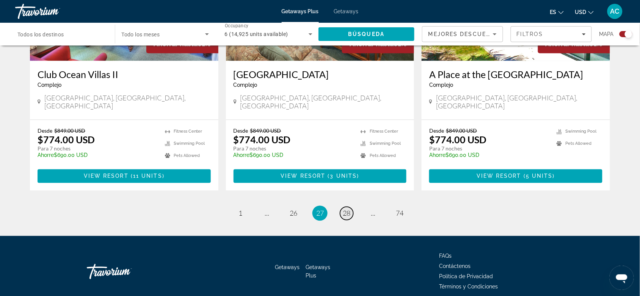
click at [349, 207] on link "page 28" at bounding box center [346, 213] width 13 height 13
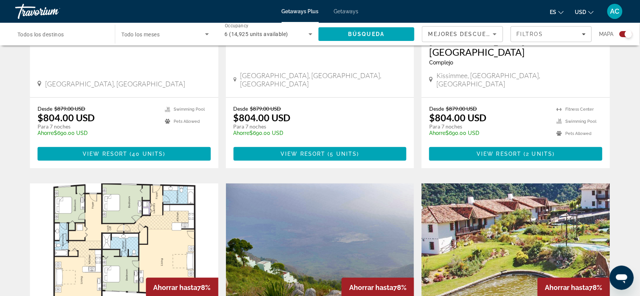
scroll to position [1094, 0]
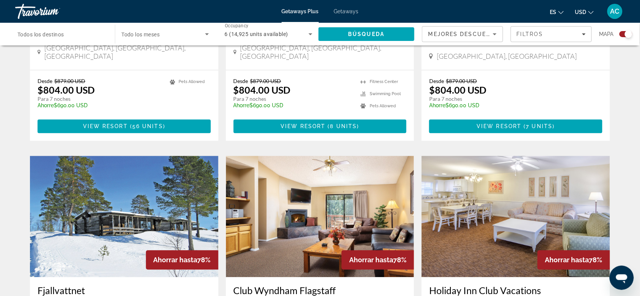
scroll to position [288, 0]
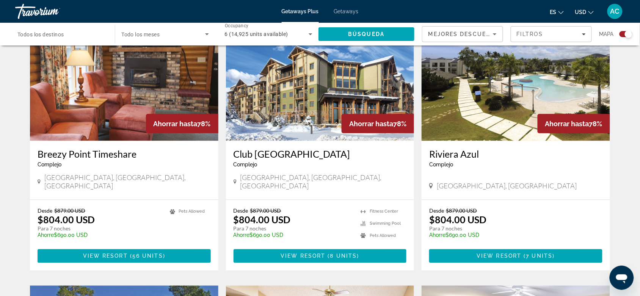
click at [484, 111] on img "Main content" at bounding box center [516, 80] width 189 height 121
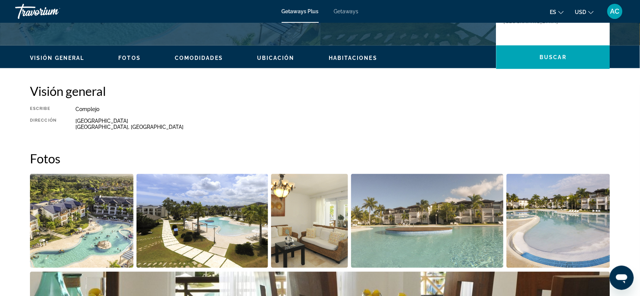
scroll to position [190, 0]
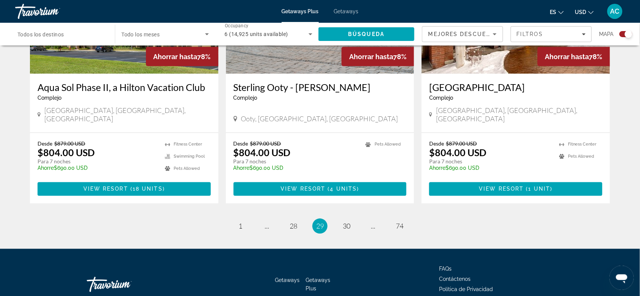
scroll to position [1178, 0]
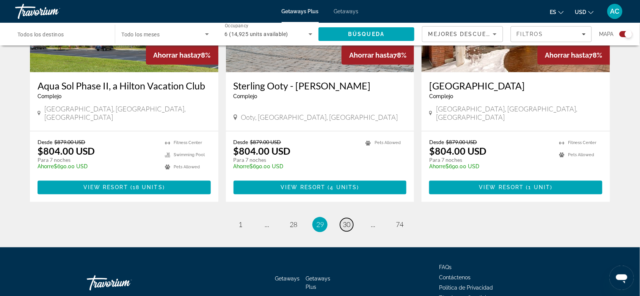
click at [352, 219] on link "page 30" at bounding box center [346, 225] width 13 height 13
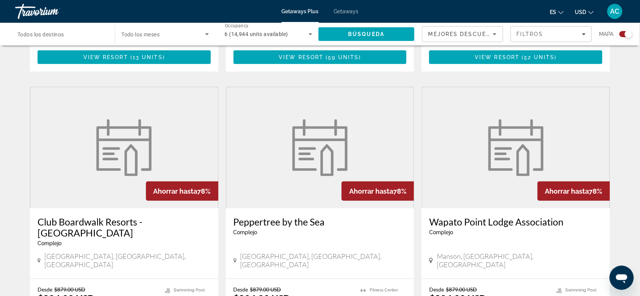
scroll to position [1180, 0]
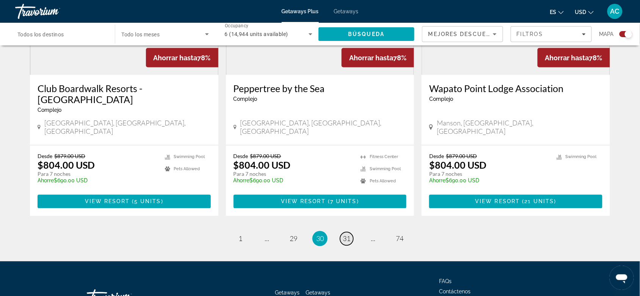
click at [347, 233] on link "page 31" at bounding box center [346, 239] width 13 height 13
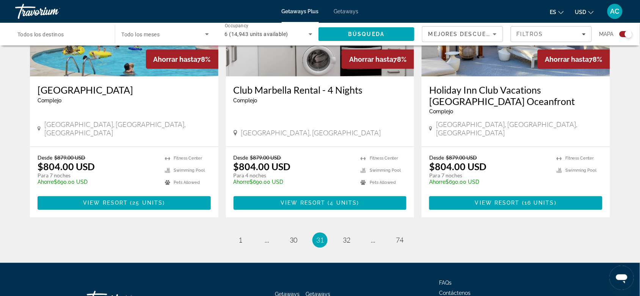
scroll to position [1178, 0]
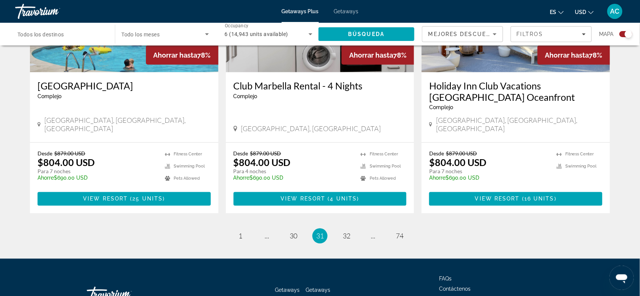
click at [355, 229] on ul "31 / 74 page 1 page ... page 30 You're on page 31 page 32 page ... page 74" at bounding box center [320, 236] width 580 height 15
click at [352, 230] on link "page 32" at bounding box center [346, 236] width 13 height 13
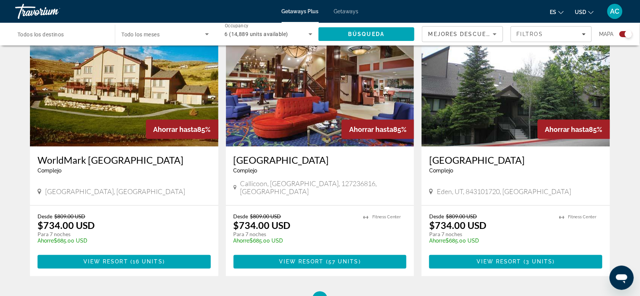
scroll to position [1094, 0]
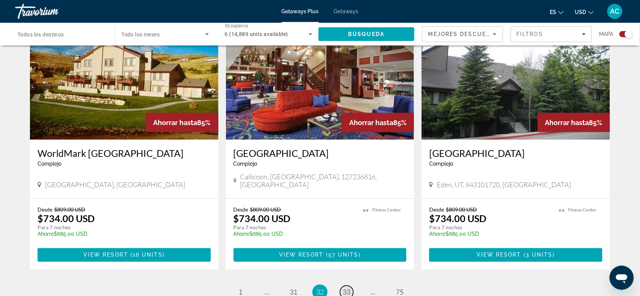
click at [350, 286] on link "page 33" at bounding box center [346, 292] width 13 height 13
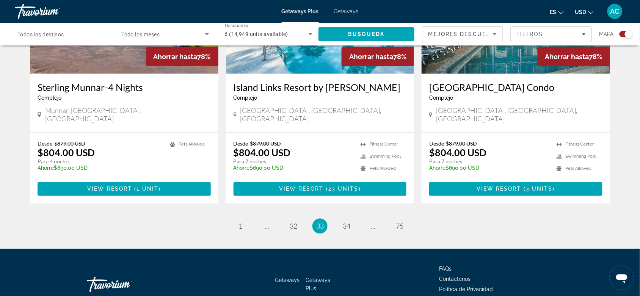
scroll to position [1178, 0]
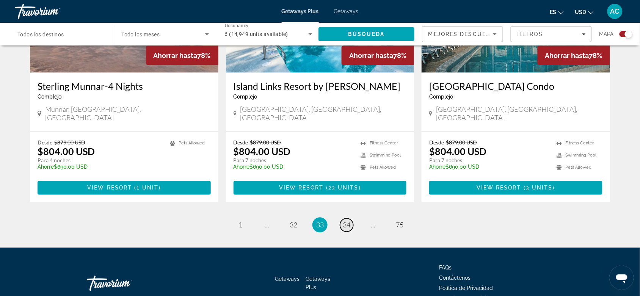
click at [346, 221] on span "34" at bounding box center [347, 225] width 8 height 8
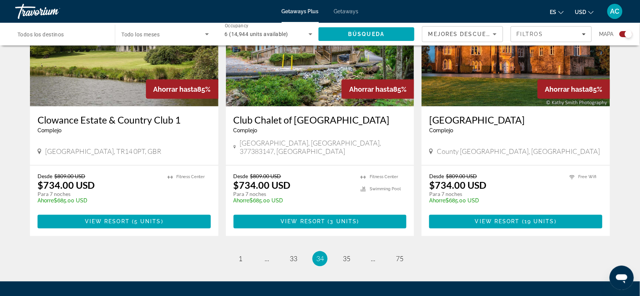
scroll to position [1167, 0]
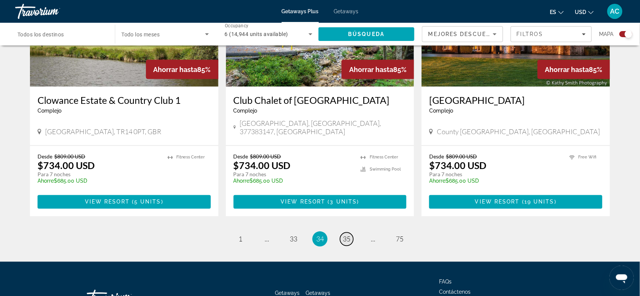
click at [347, 233] on link "page 35" at bounding box center [346, 239] width 13 height 13
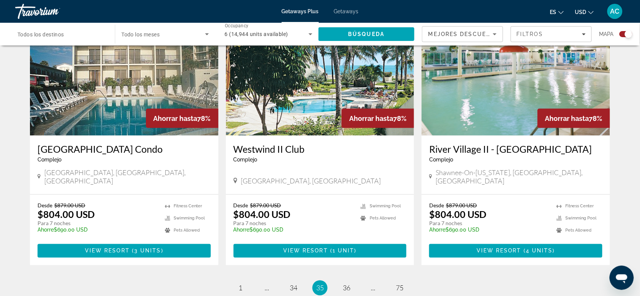
scroll to position [1141, 0]
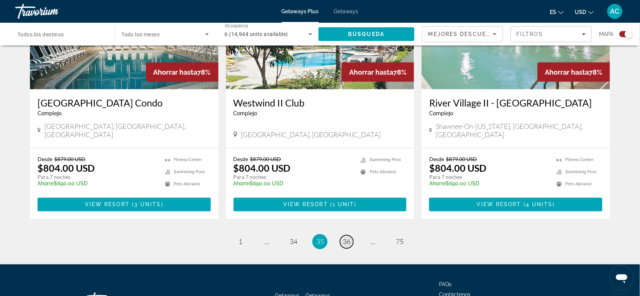
click at [353, 236] on link "page 36" at bounding box center [346, 242] width 13 height 13
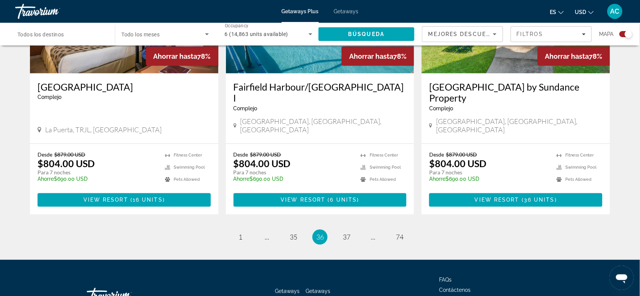
scroll to position [1189, 0]
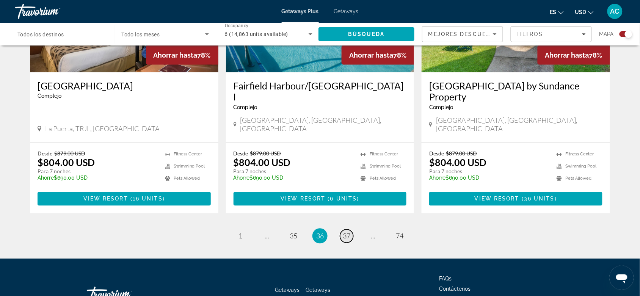
click at [347, 230] on link "page 37" at bounding box center [346, 236] width 13 height 13
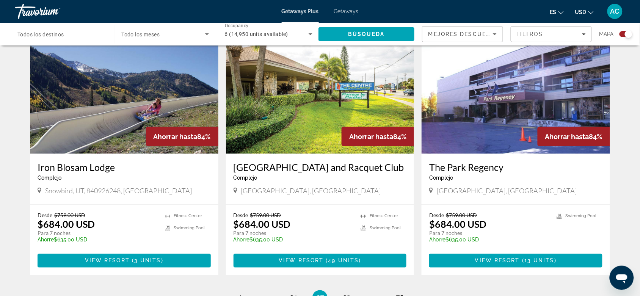
scroll to position [1094, 0]
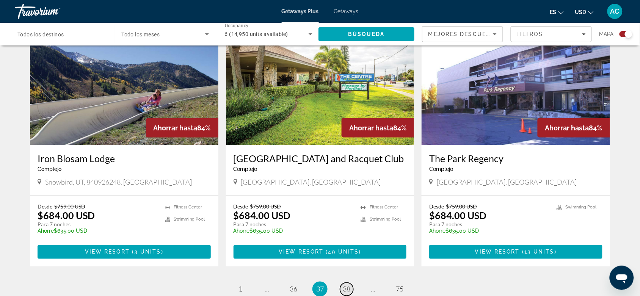
click at [344, 285] on span "38" at bounding box center [347, 289] width 8 height 8
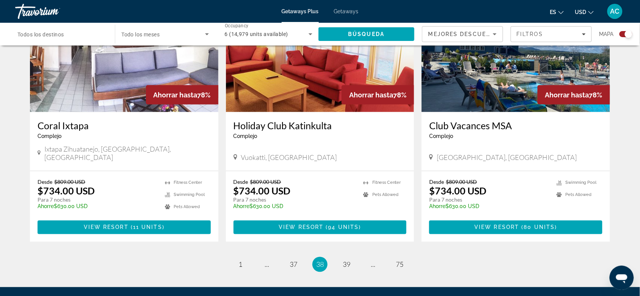
scroll to position [1138, 0]
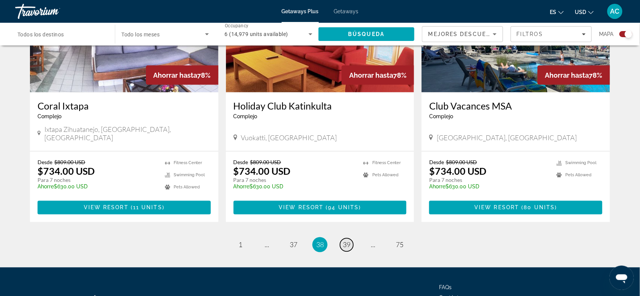
click at [344, 241] on span "39" at bounding box center [347, 245] width 8 height 8
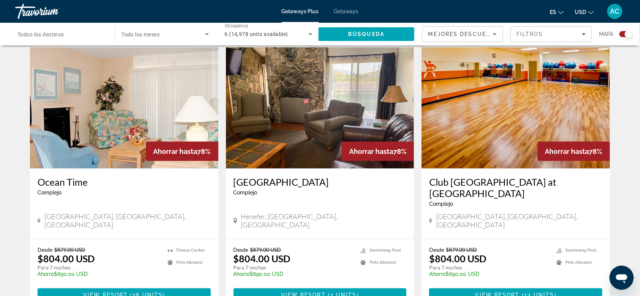
scroll to position [1138, 0]
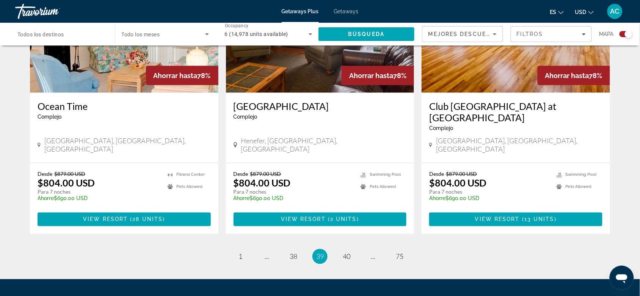
click at [340, 249] on li "page 40" at bounding box center [346, 256] width 15 height 15
click at [347, 253] on span "40" at bounding box center [347, 257] width 8 height 8
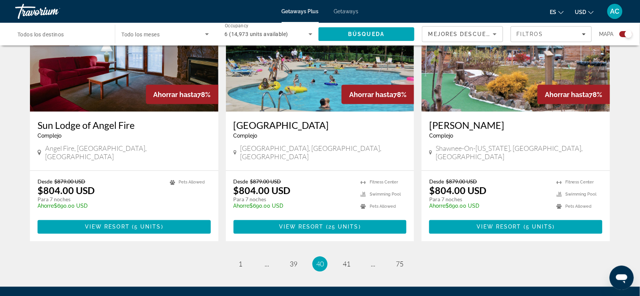
scroll to position [1141, 0]
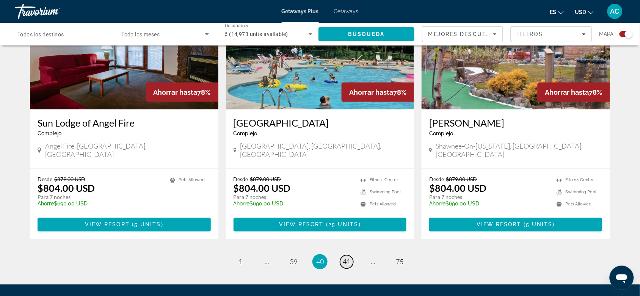
click at [351, 256] on link "page 41" at bounding box center [346, 262] width 13 height 13
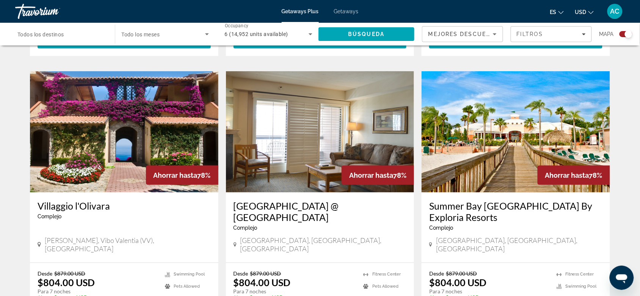
scroll to position [1178, 0]
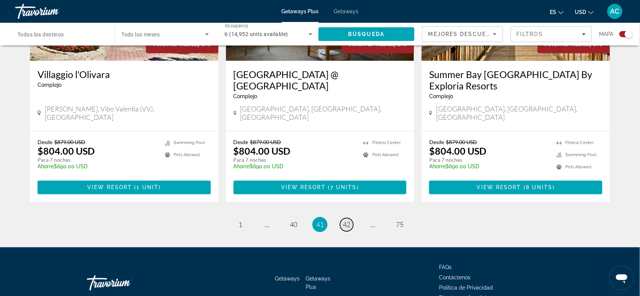
click at [352, 219] on link "page 42" at bounding box center [346, 225] width 13 height 13
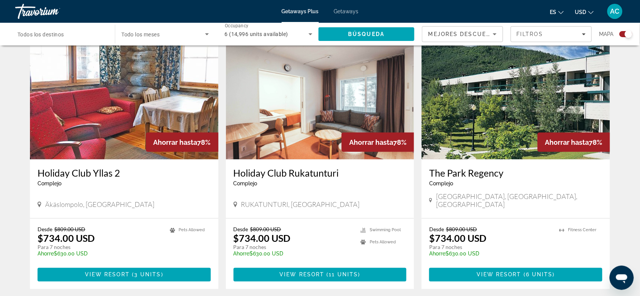
scroll to position [1094, 0]
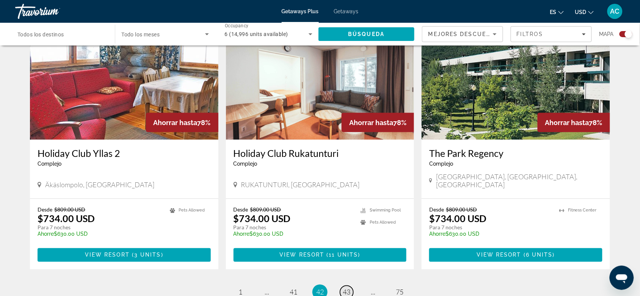
click at [350, 288] on span "43" at bounding box center [347, 292] width 8 height 8
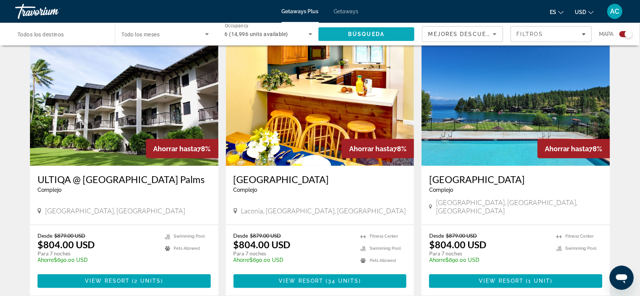
scroll to position [1091, 0]
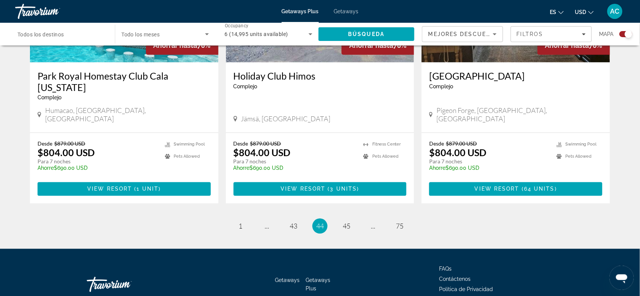
scroll to position [1189, 0]
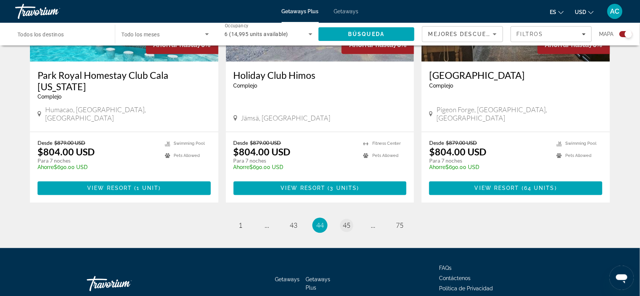
drag, startPoint x: 338, startPoint y: 186, endPoint x: 342, endPoint y: 183, distance: 4.9
click at [342, 218] on ul "44 / 75 page 1 page ... page 43 You're on page 44 page 45 page ... page 75" at bounding box center [320, 225] width 580 height 15
click at [342, 219] on link "page 45" at bounding box center [346, 225] width 13 height 13
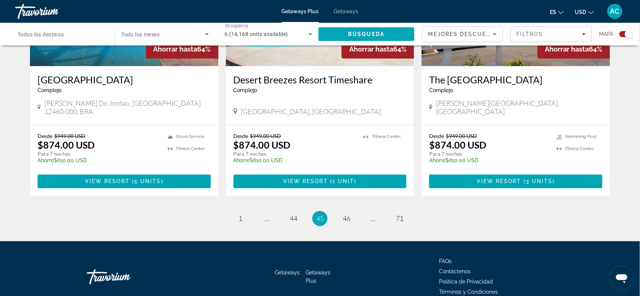
scroll to position [1167, 0]
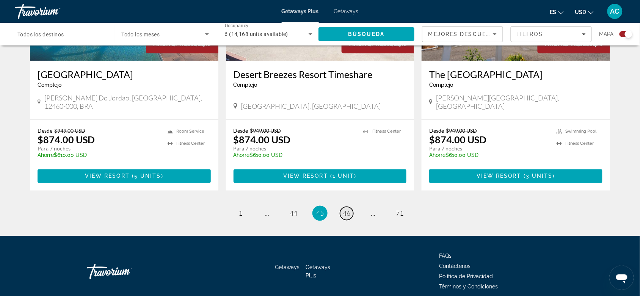
click at [341, 207] on link "page 46" at bounding box center [346, 213] width 13 height 13
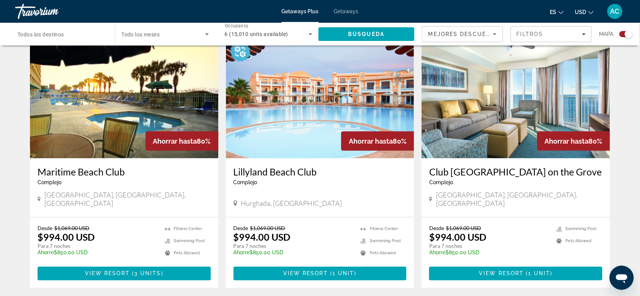
scroll to position [1094, 0]
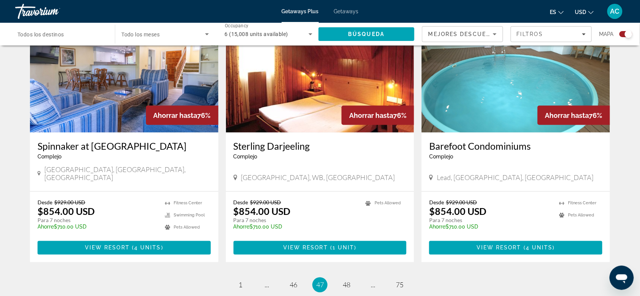
scroll to position [1141, 0]
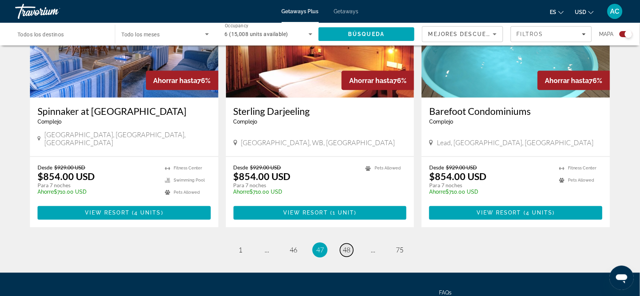
click at [352, 244] on link "page 48" at bounding box center [346, 250] width 13 height 13
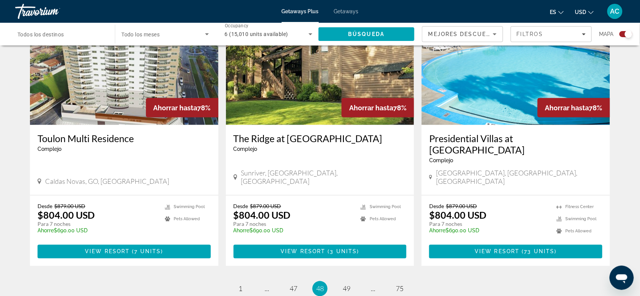
scroll to position [1178, 0]
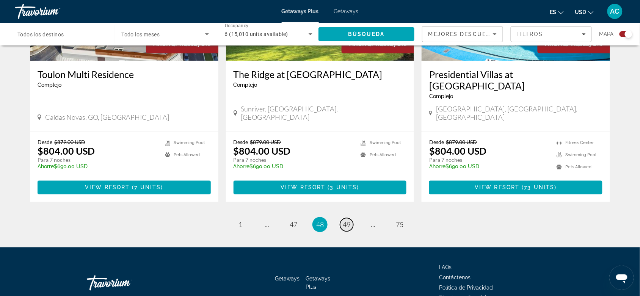
click at [346, 219] on link "page 49" at bounding box center [346, 225] width 13 height 13
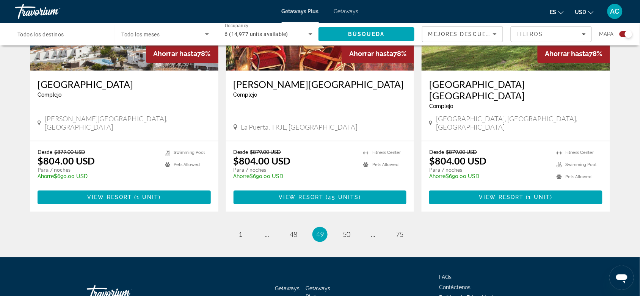
scroll to position [1178, 0]
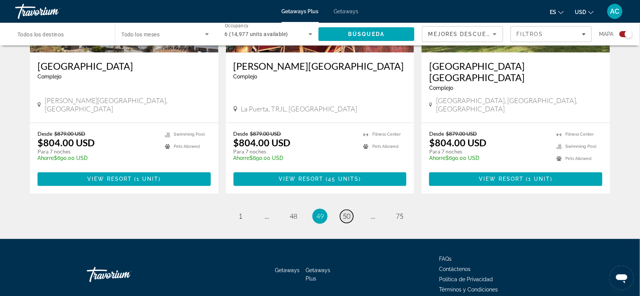
click at [347, 212] on span "50" at bounding box center [347, 216] width 8 height 8
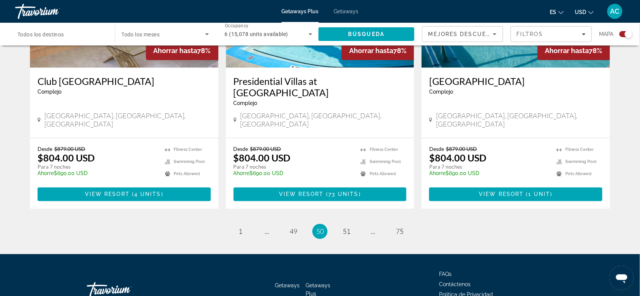
scroll to position [1167, 0]
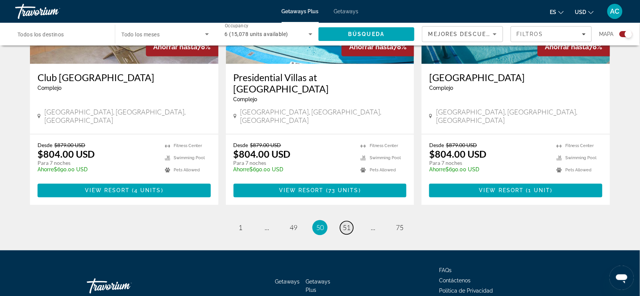
click at [343, 224] on span "51" at bounding box center [347, 228] width 8 height 8
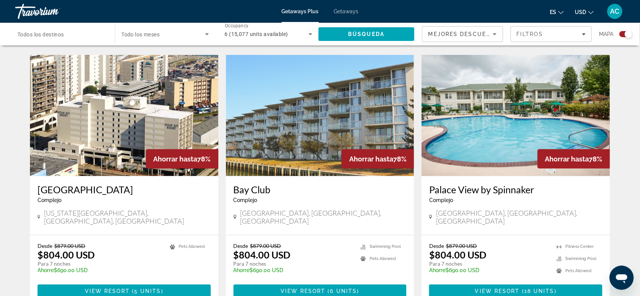
scroll to position [1094, 0]
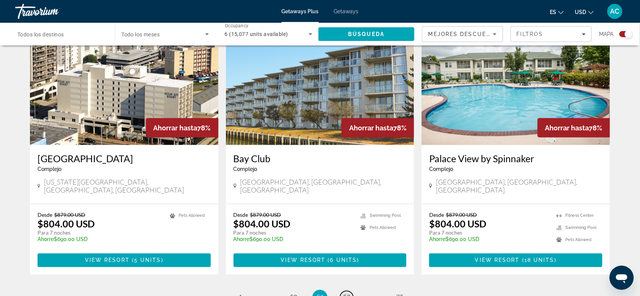
click at [348, 294] on span "52" at bounding box center [347, 298] width 8 height 8
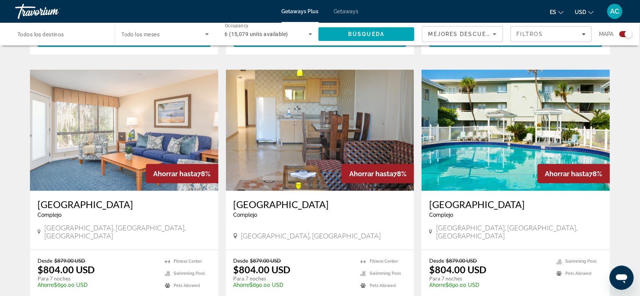
scroll to position [1094, 0]
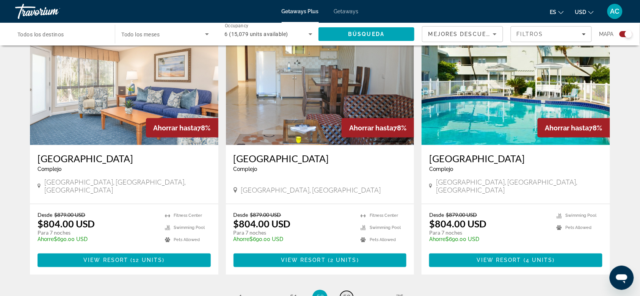
click at [349, 294] on span "53" at bounding box center [347, 298] width 8 height 8
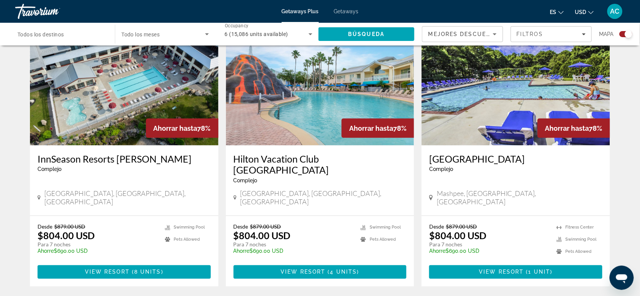
scroll to position [1138, 0]
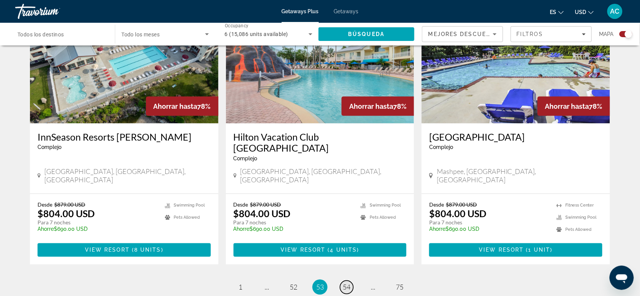
click at [348, 283] on span "54" at bounding box center [347, 287] width 8 height 8
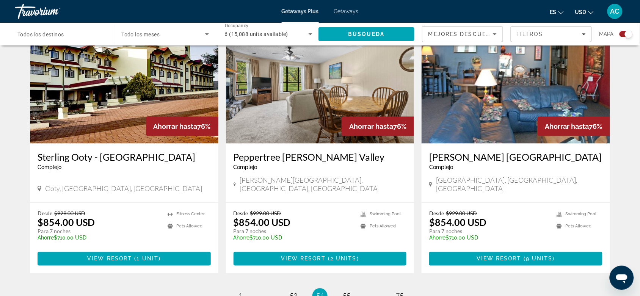
scroll to position [1141, 0]
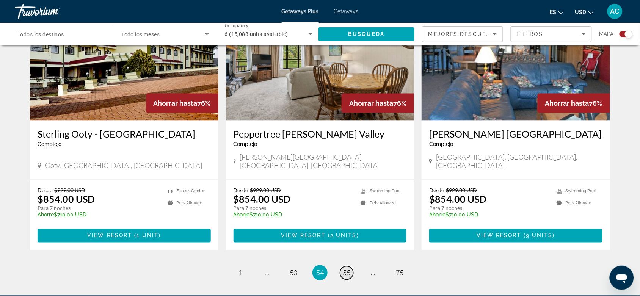
click at [345, 269] on span "55" at bounding box center [347, 273] width 8 height 8
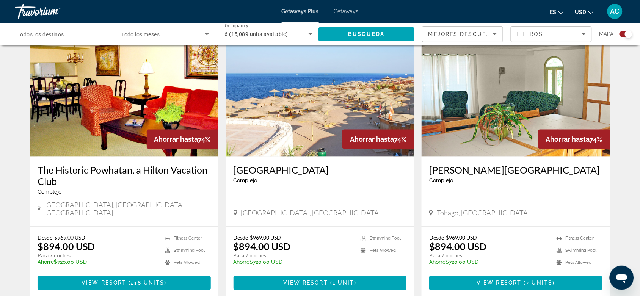
scroll to position [1094, 0]
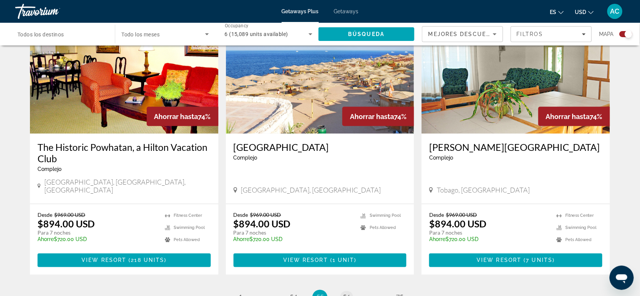
drag, startPoint x: 345, startPoint y: 256, endPoint x: 346, endPoint y: 263, distance: 6.5
click at [345, 290] on ul "55 / 75 page 1 page ... page 54 You're on page 55 page 56 page ... page 75" at bounding box center [320, 297] width 580 height 15
click at [346, 294] on span "56" at bounding box center [347, 298] width 8 height 8
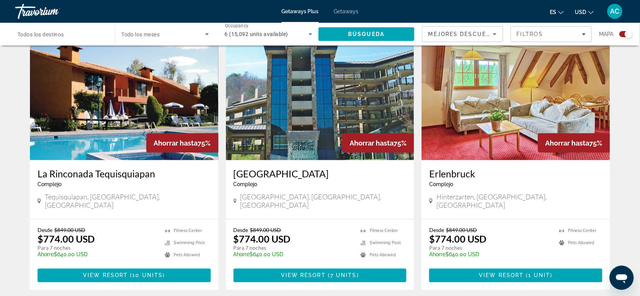
scroll to position [1094, 0]
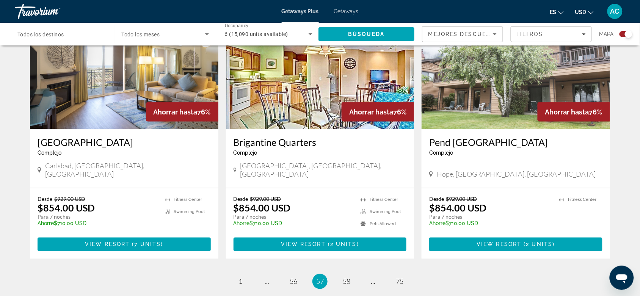
scroll to position [1189, 0]
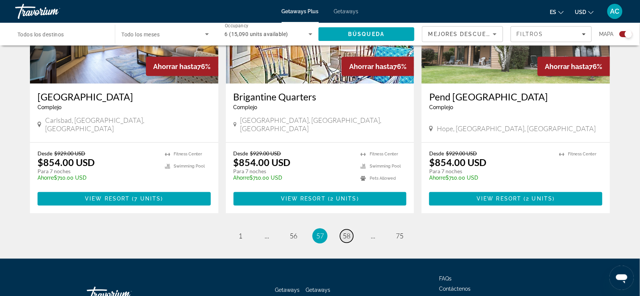
click at [346, 232] on span "58" at bounding box center [347, 236] width 8 height 8
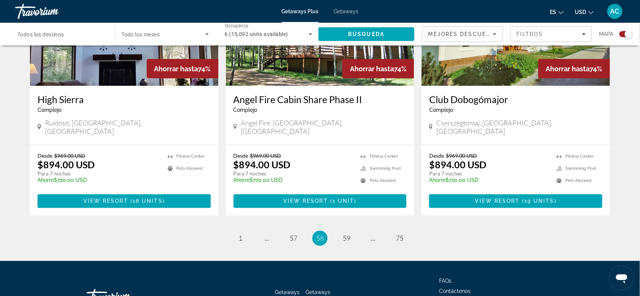
scroll to position [1141, 0]
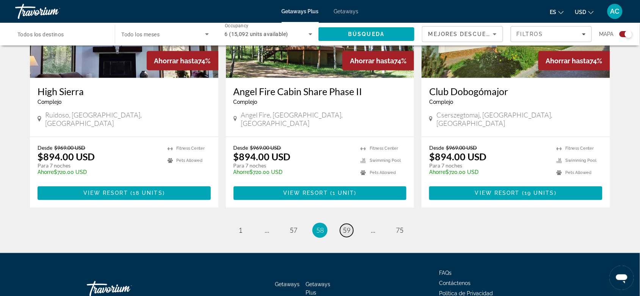
click at [346, 226] on span "59" at bounding box center [347, 230] width 8 height 8
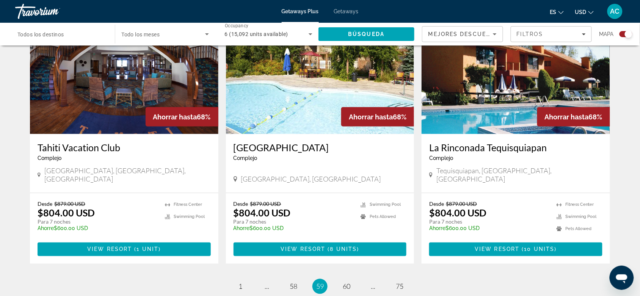
scroll to position [1178, 0]
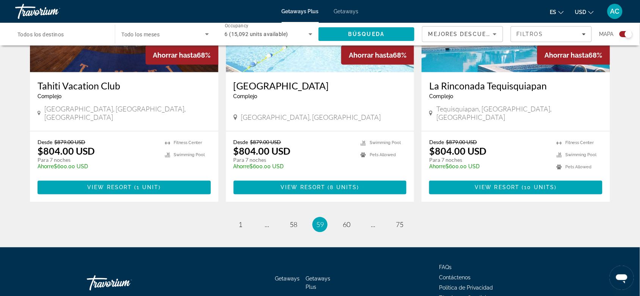
click at [355, 217] on ul "59 / 75 page 1 page ... page 58 You're on page 59 page 60 page ... page 75" at bounding box center [320, 224] width 580 height 15
click at [352, 219] on link "page 60" at bounding box center [346, 225] width 13 height 13
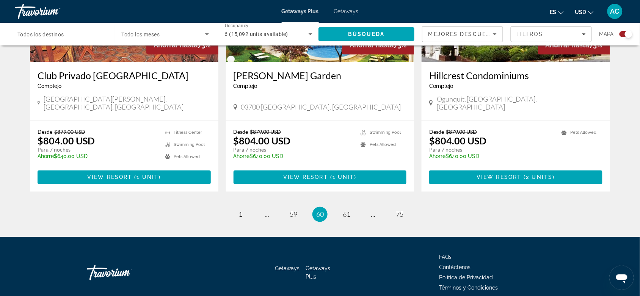
scroll to position [1178, 0]
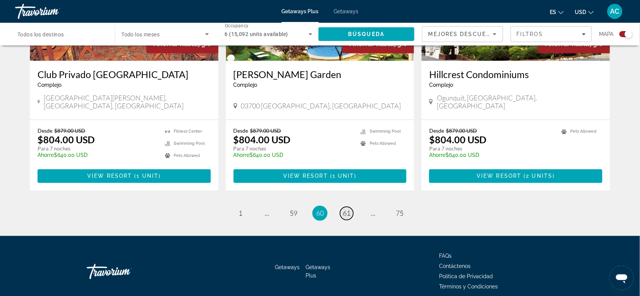
click at [353, 207] on link "page 61" at bounding box center [346, 213] width 13 height 13
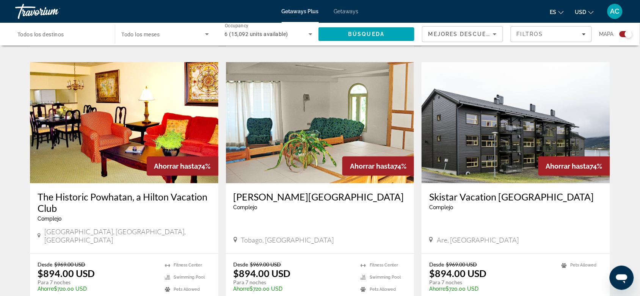
scroll to position [1178, 0]
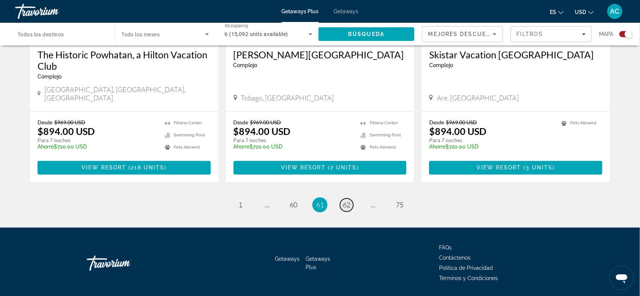
click at [350, 201] on span "62" at bounding box center [347, 205] width 8 height 8
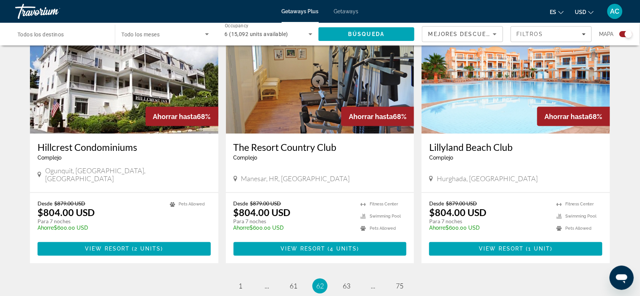
scroll to position [1141, 0]
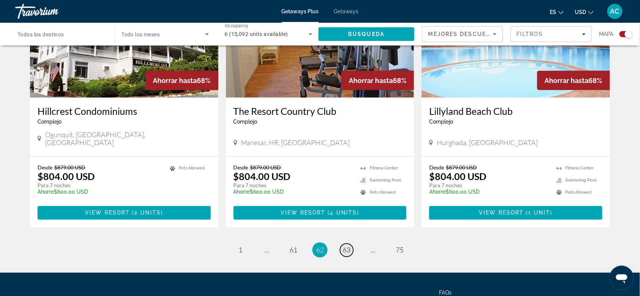
click at [343, 246] on span "63" at bounding box center [347, 250] width 8 height 8
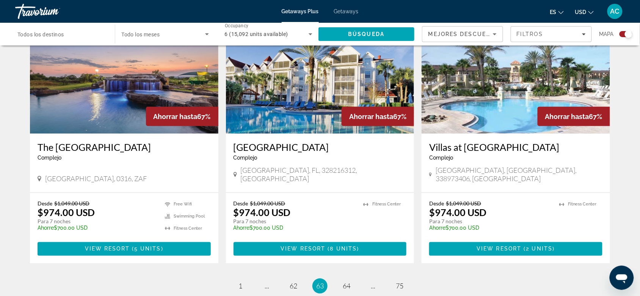
scroll to position [1167, 0]
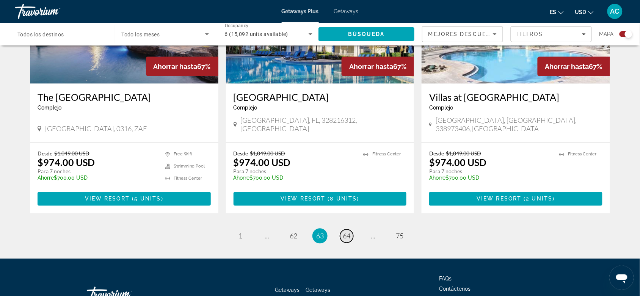
click at [348, 232] on span "64" at bounding box center [347, 236] width 8 height 8
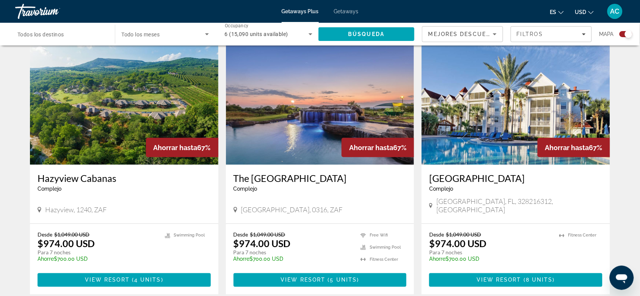
scroll to position [1094, 0]
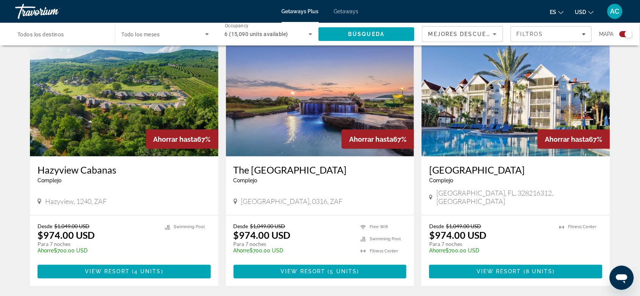
drag, startPoint x: 344, startPoint y: 245, endPoint x: 358, endPoint y: 252, distance: 14.8
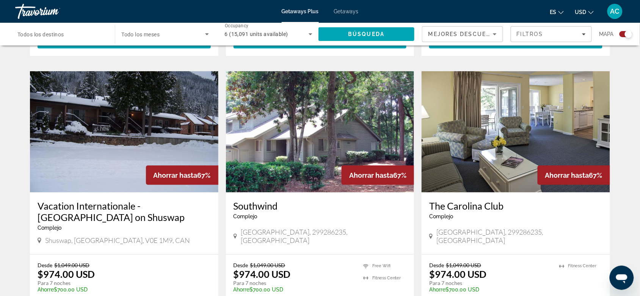
scroll to position [1178, 0]
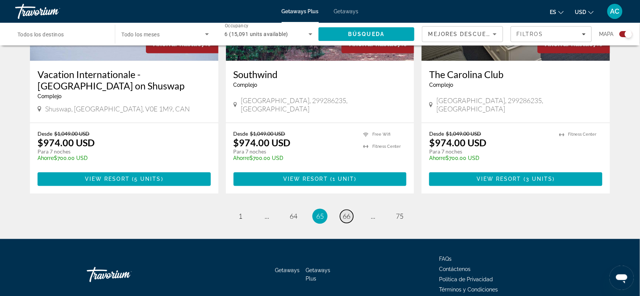
click at [351, 210] on link "page 66" at bounding box center [346, 216] width 13 height 13
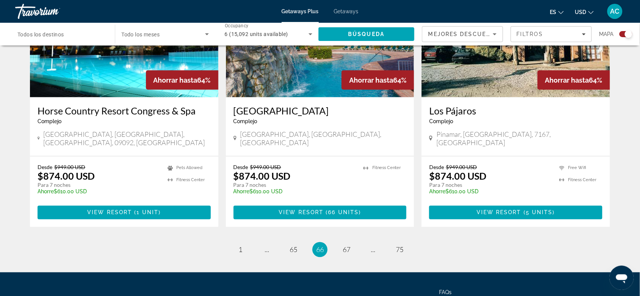
scroll to position [1167, 0]
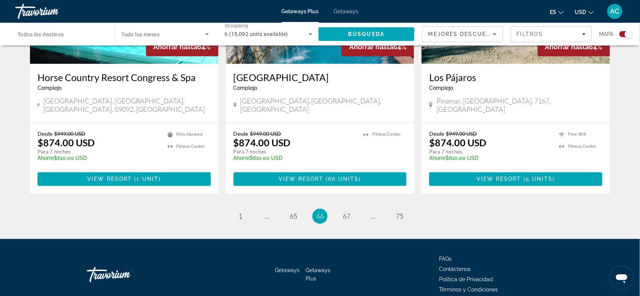
click at [340, 209] on li "page 67" at bounding box center [346, 216] width 15 height 15
click at [346, 212] on span "67" at bounding box center [347, 216] width 8 height 8
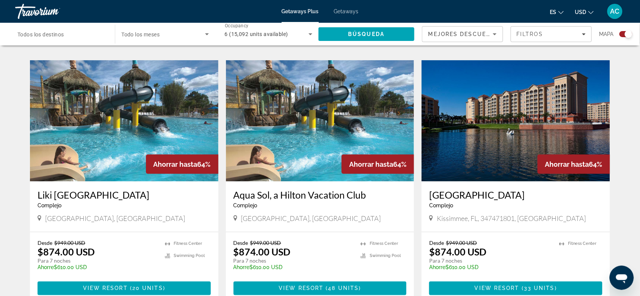
scroll to position [1094, 0]
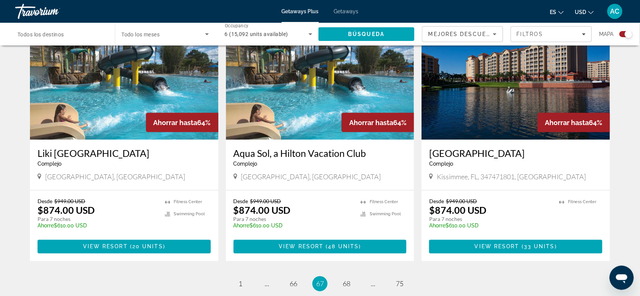
click at [357, 277] on ul "67 / 75 page 1 page ... page 66 You're on page 67 page 68 page ... page 75" at bounding box center [320, 284] width 580 height 15
click at [349, 280] on span "68" at bounding box center [347, 284] width 8 height 8
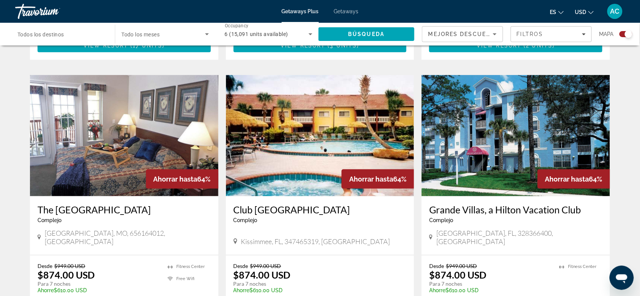
scroll to position [1094, 0]
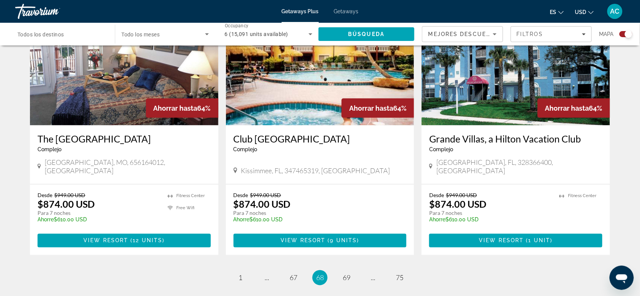
click at [354, 270] on li "page 69" at bounding box center [346, 277] width 15 height 15
click at [352, 272] on link "page 69" at bounding box center [346, 278] width 13 height 13
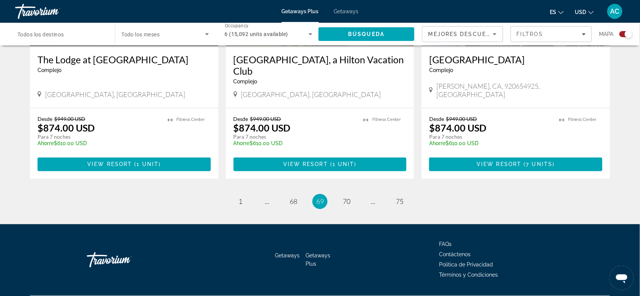
scroll to position [1167, 0]
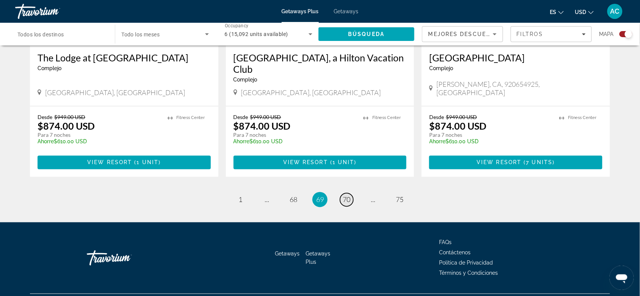
click at [344, 196] on span "70" at bounding box center [347, 200] width 8 height 8
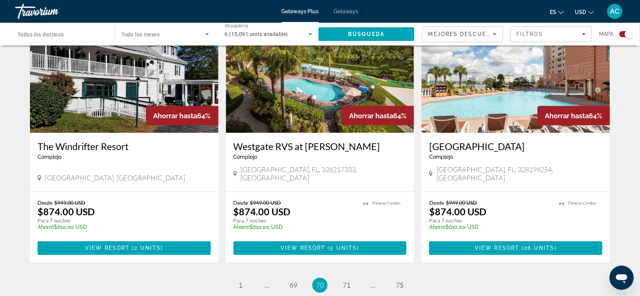
scroll to position [1178, 0]
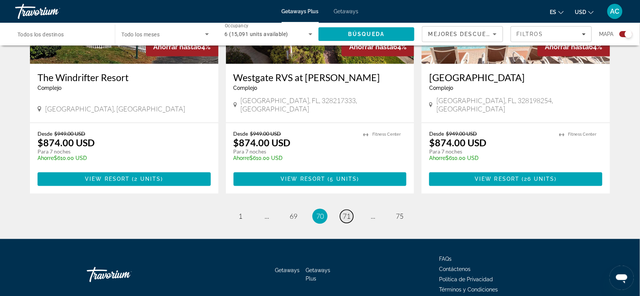
click at [341, 210] on link "page 71" at bounding box center [346, 216] width 13 height 13
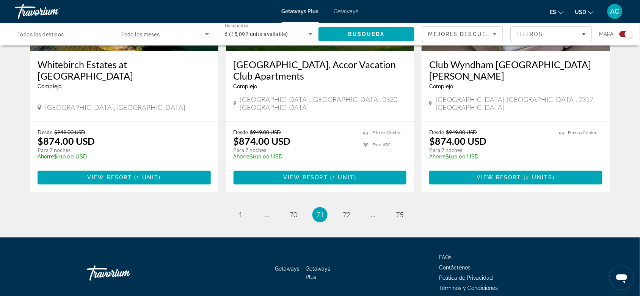
scroll to position [1178, 0]
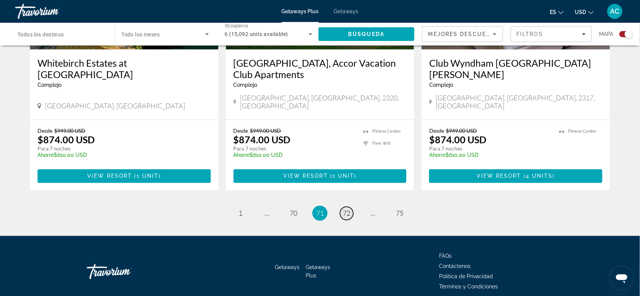
click at [348, 209] on span "72" at bounding box center [347, 213] width 8 height 8
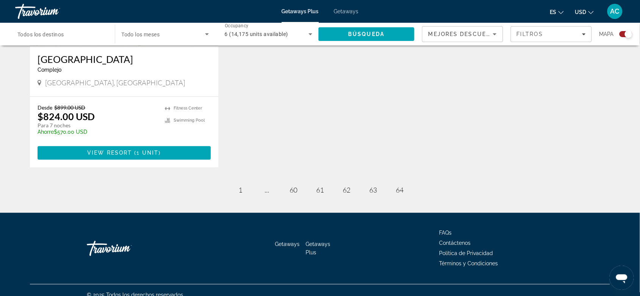
scroll to position [98, 0]
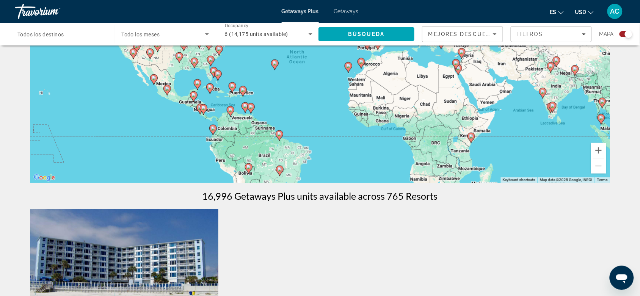
click at [339, 6] on div "Getaways Plus Getaways es English Español Français Italiano Português русский U…" at bounding box center [320, 12] width 640 height 20
click at [350, 14] on span "Getaways" at bounding box center [346, 11] width 25 height 6
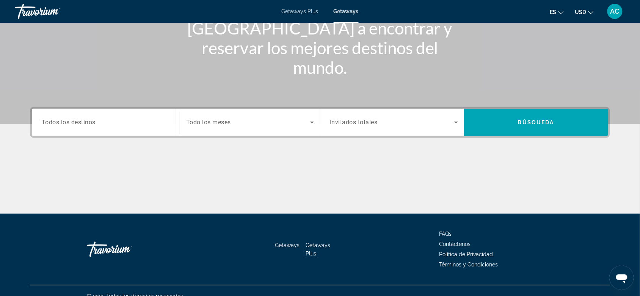
scroll to position [114, 0]
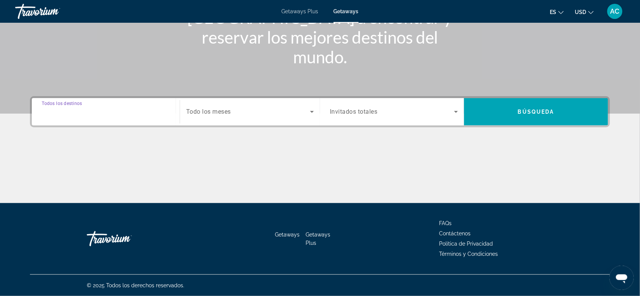
click at [152, 113] on input "Destination Todos los destinos" at bounding box center [106, 112] width 128 height 9
click at [167, 110] on input "Destination Todos los destinos" at bounding box center [106, 112] width 128 height 9
click at [172, 111] on div "Destination Todos los destinos" at bounding box center [106, 112] width 140 height 22
click at [159, 110] on input "Destination Todos los destinos" at bounding box center [106, 112] width 128 height 9
click at [340, 217] on div "Getaways Getaways Plus FAQs Contáctenos Política de Privacidad Términos y Condi…" at bounding box center [320, 238] width 580 height 71
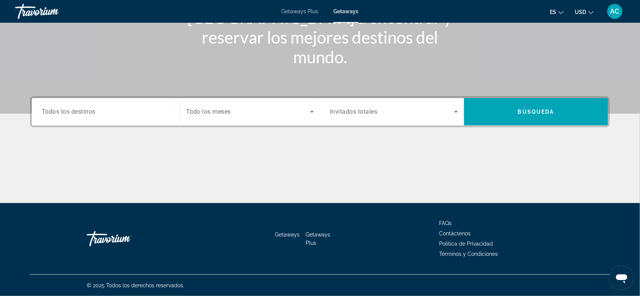
click at [238, 110] on span "Search widget" at bounding box center [248, 111] width 124 height 9
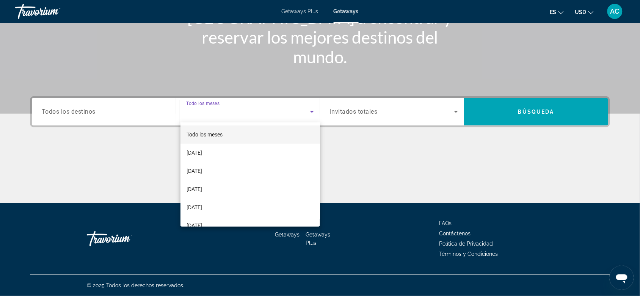
click at [142, 110] on div at bounding box center [320, 148] width 640 height 296
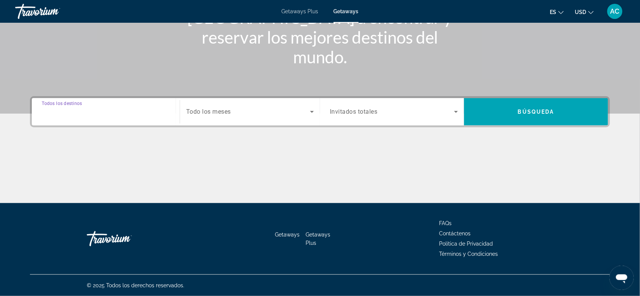
click at [165, 110] on input "Destination Todos los destinos" at bounding box center [106, 112] width 128 height 9
click at [374, 109] on span "Invitados totales" at bounding box center [354, 111] width 48 height 7
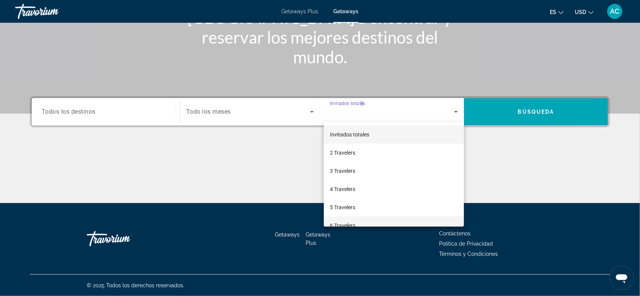
click at [354, 221] on span "6 Travelers" at bounding box center [342, 225] width 25 height 9
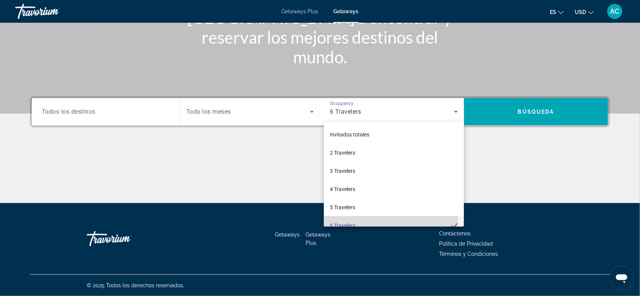
scroll to position [0, 0]
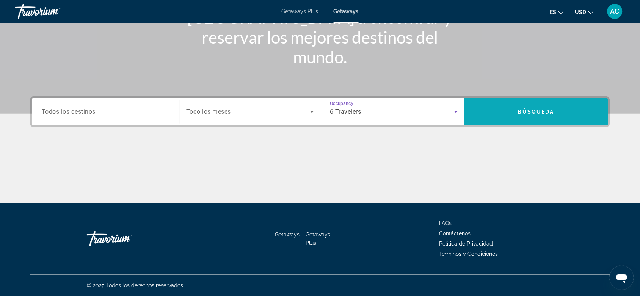
click at [520, 109] on span "Búsqueda" at bounding box center [536, 112] width 36 height 6
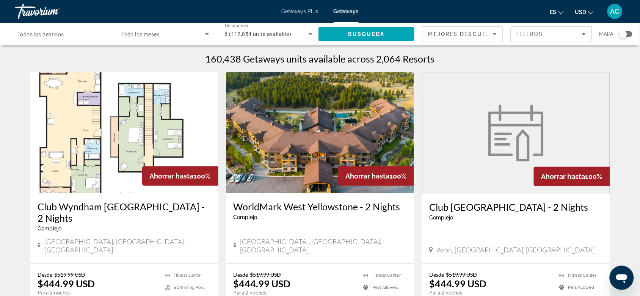
click at [69, 43] on div "Search widget" at bounding box center [61, 35] width 88 height 22
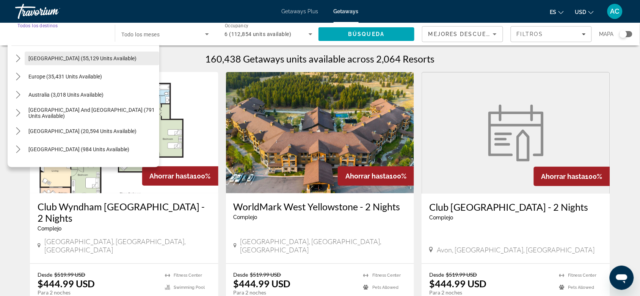
scroll to position [95, 0]
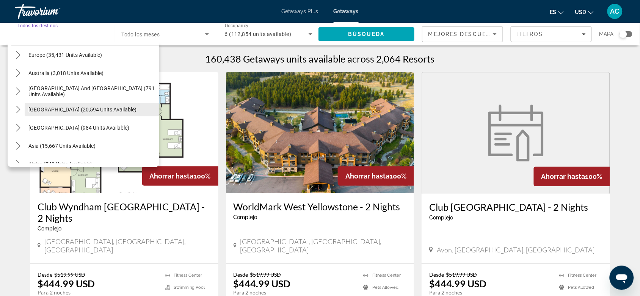
click at [98, 112] on span "[GEOGRAPHIC_DATA] (20,594 units available)" at bounding box center [82, 110] width 108 height 6
type input "**********"
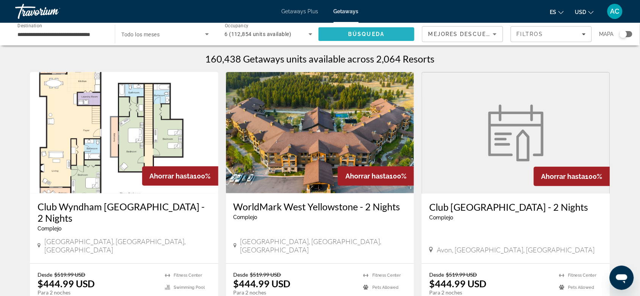
click at [380, 37] on span "Búsqueda" at bounding box center [366, 34] width 36 height 6
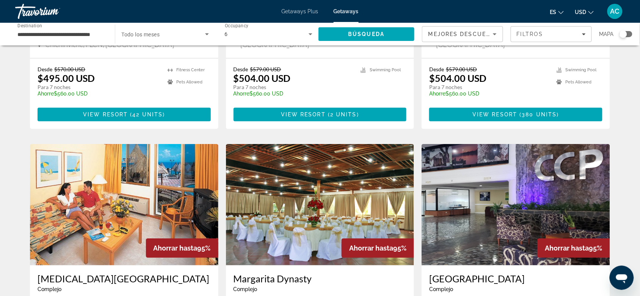
scroll to position [854, 0]
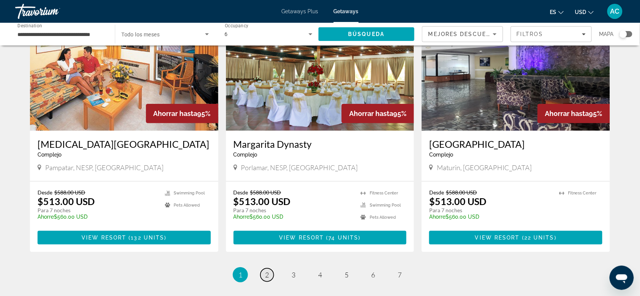
click at [263, 269] on link "page 2" at bounding box center [267, 275] width 13 height 13
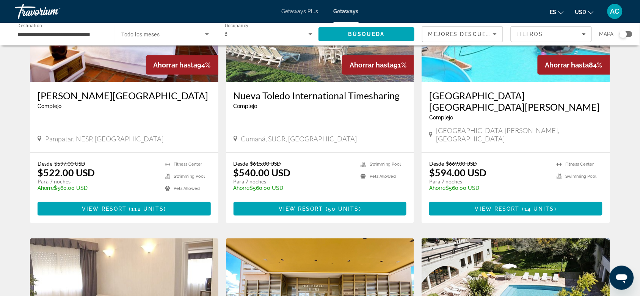
scroll to position [95, 0]
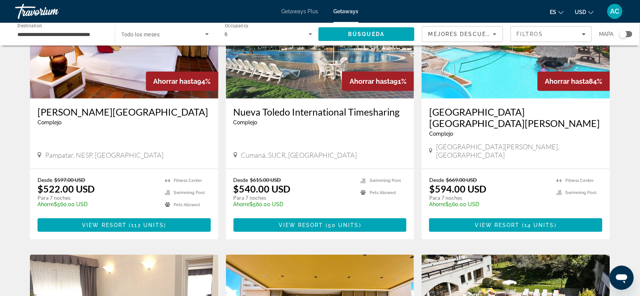
click at [496, 84] on img "Main content" at bounding box center [516, 37] width 189 height 121
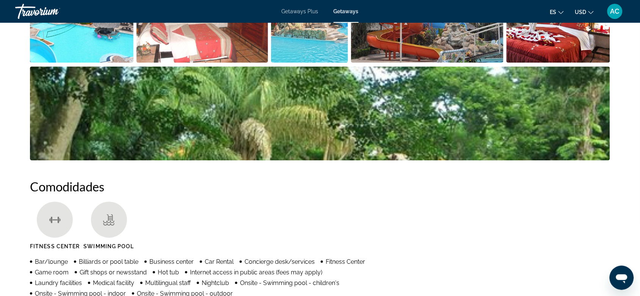
scroll to position [474, 0]
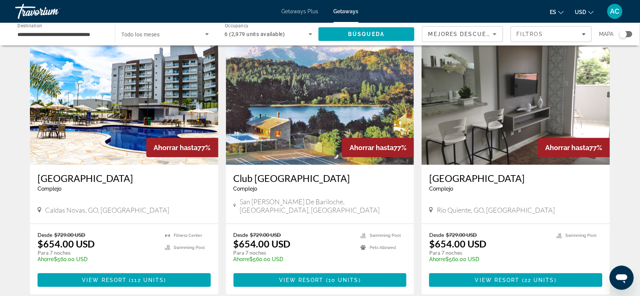
scroll to position [854, 0]
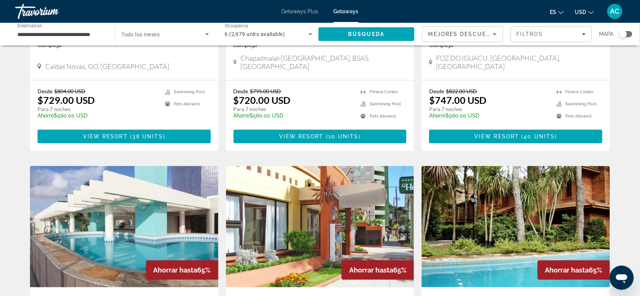
scroll to position [854, 0]
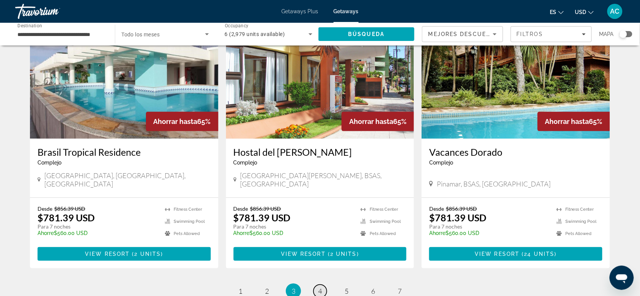
click at [324, 285] on link "page 4" at bounding box center [320, 291] width 13 height 13
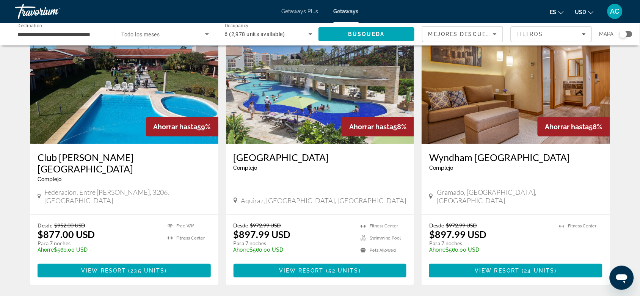
scroll to position [854, 0]
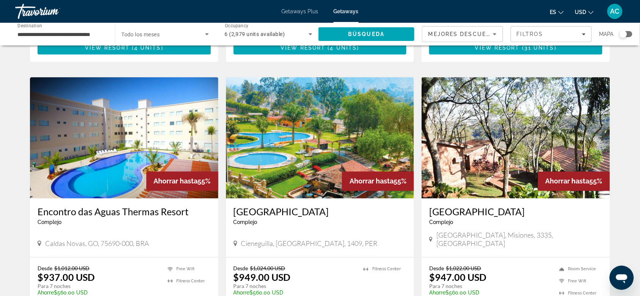
scroll to position [285, 0]
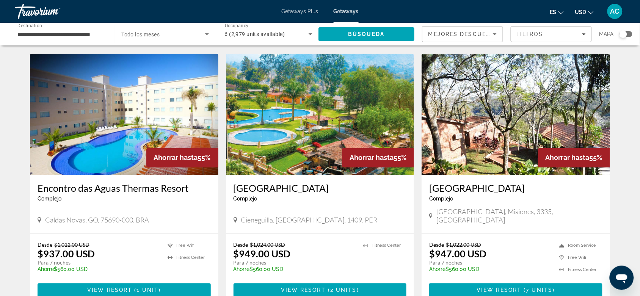
click at [324, 139] on img "Main content" at bounding box center [320, 114] width 189 height 121
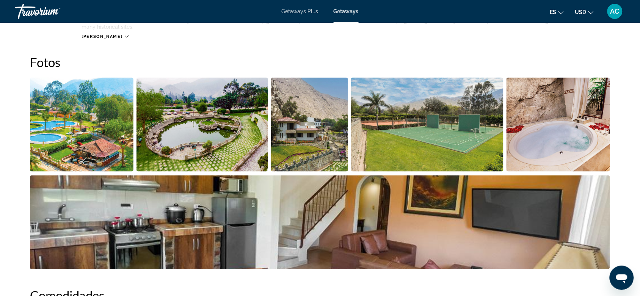
scroll to position [332, 0]
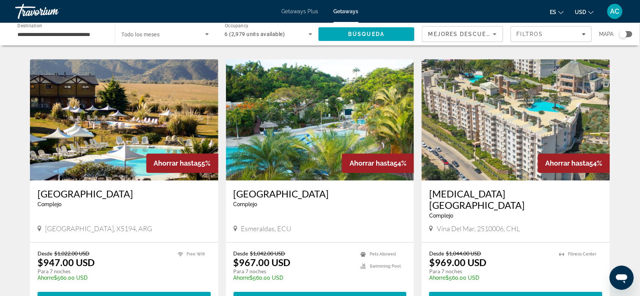
scroll to position [569, 0]
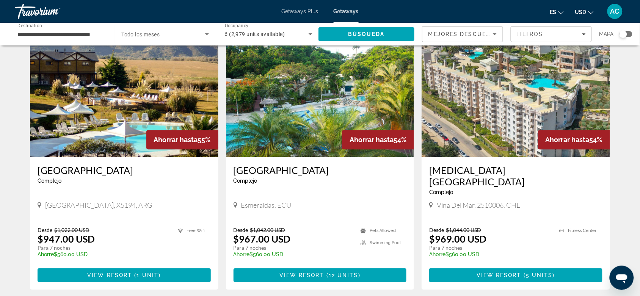
click at [495, 120] on img "Main content" at bounding box center [516, 96] width 189 height 121
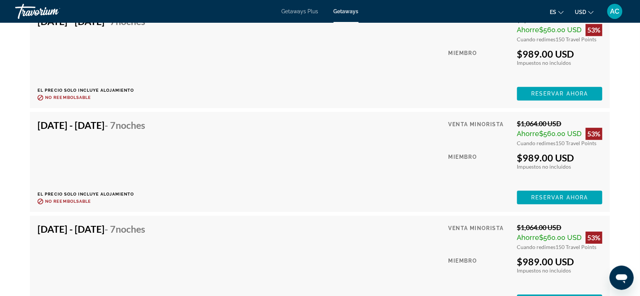
scroll to position [1602, 0]
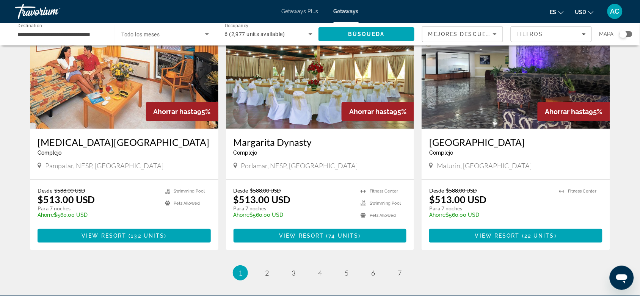
scroll to position [901, 0]
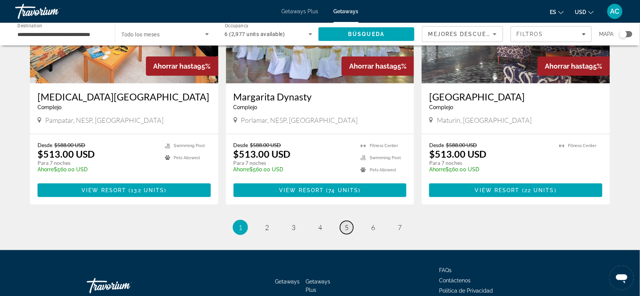
click at [351, 221] on link "page 5" at bounding box center [346, 227] width 13 height 13
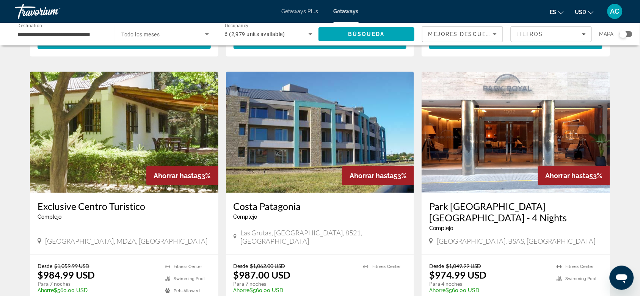
scroll to position [854, 0]
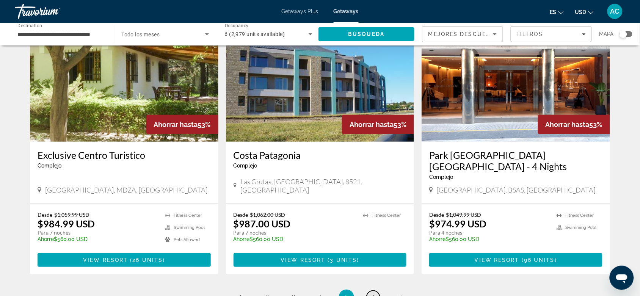
click at [376, 291] on link "page 6" at bounding box center [373, 297] width 13 height 13
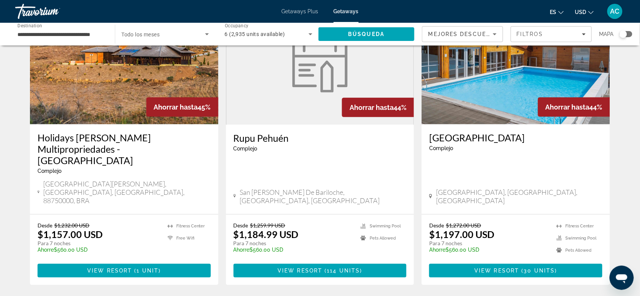
scroll to position [943, 0]
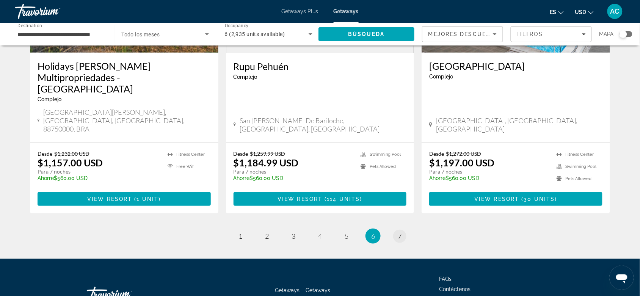
click at [404, 229] on li "page 7" at bounding box center [399, 236] width 15 height 15
click at [403, 230] on link "page 7" at bounding box center [399, 236] width 13 height 13
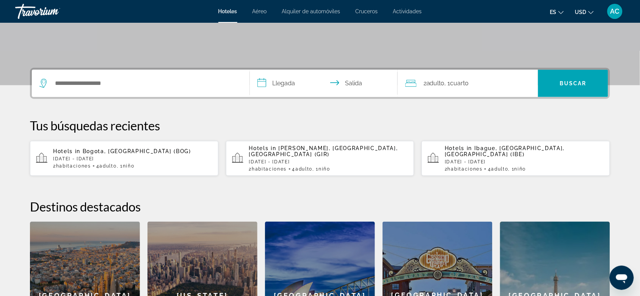
click at [126, 89] on div "Search widget" at bounding box center [140, 83] width 203 height 27
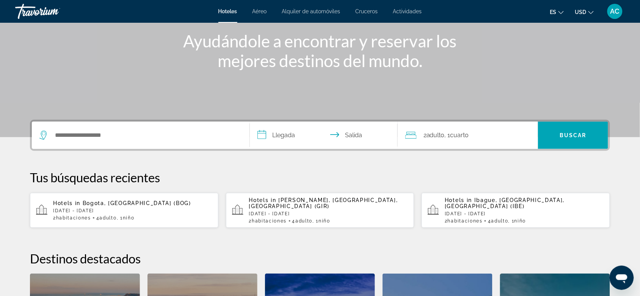
click at [139, 141] on div "Search widget" at bounding box center [140, 135] width 203 height 27
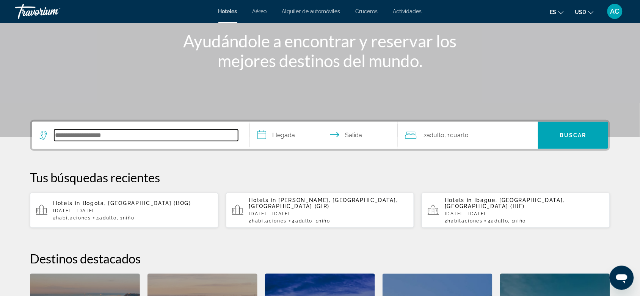
click at [132, 131] on input "Search hotel destination" at bounding box center [146, 135] width 184 height 11
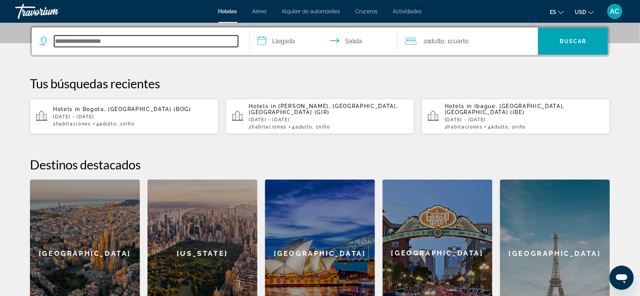
scroll to position [185, 0]
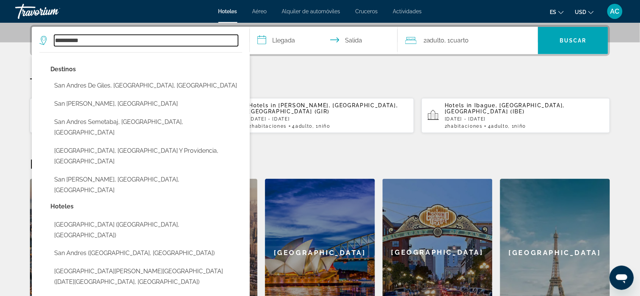
type input "**********"
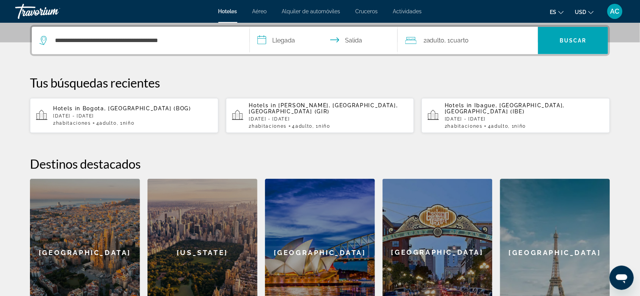
click at [286, 40] on input "**********" at bounding box center [325, 42] width 151 height 30
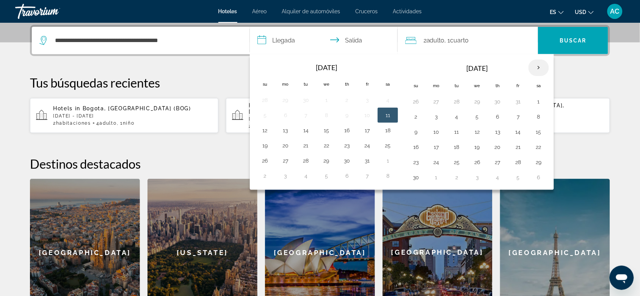
click at [538, 66] on th "Next month" at bounding box center [539, 68] width 20 height 17
click at [462, 164] on button "30" at bounding box center [457, 162] width 12 height 11
click at [537, 167] on button "3" at bounding box center [539, 162] width 12 height 11
type input "**********"
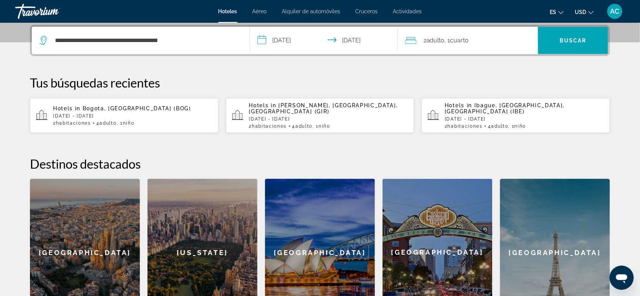
click at [484, 35] on div "2 Adulto Adulto , 1 Cuarto habitaciones" at bounding box center [472, 40] width 133 height 11
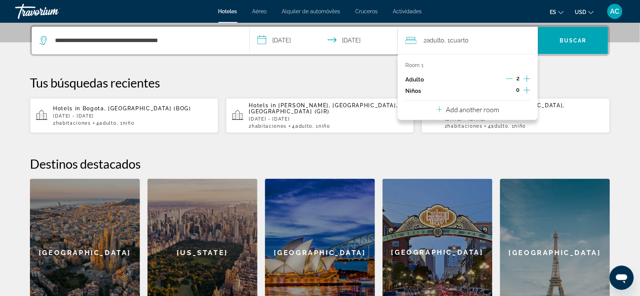
click at [526, 81] on icon "Increment adults" at bounding box center [527, 78] width 7 height 9
click at [509, 81] on icon "Decrement adults" at bounding box center [509, 78] width 7 height 7
click at [563, 46] on span "Search" at bounding box center [573, 40] width 70 height 18
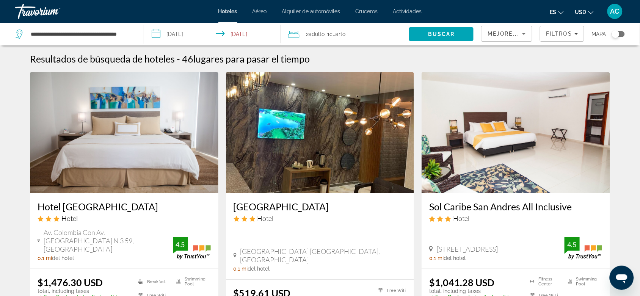
click at [343, 34] on span "Cuarto" at bounding box center [338, 34] width 16 height 6
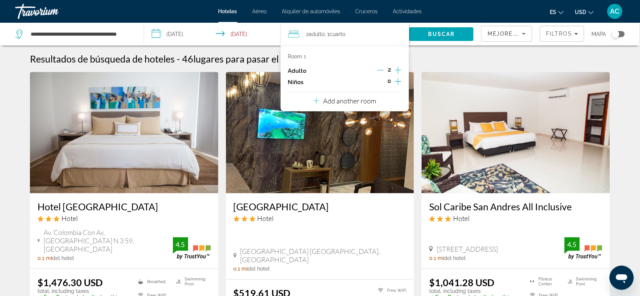
click at [395, 71] on icon "Increment adults" at bounding box center [398, 70] width 7 height 9
click at [398, 71] on icon "Increment adults" at bounding box center [398, 70] width 7 height 9
click at [379, 68] on icon "Decrement adults" at bounding box center [380, 70] width 7 height 7
click at [350, 104] on p "Add another room" at bounding box center [349, 101] width 53 height 8
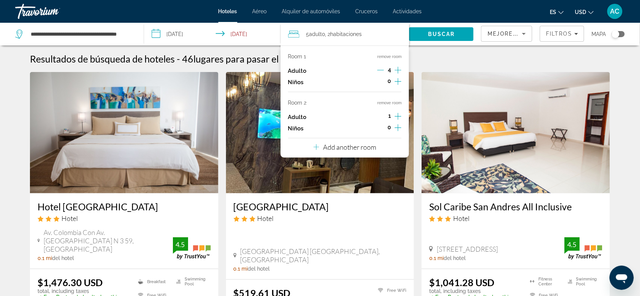
click at [397, 117] on icon "Increment adults" at bounding box center [398, 116] width 7 height 7
click at [399, 86] on icon "Increment children" at bounding box center [398, 81] width 7 height 9
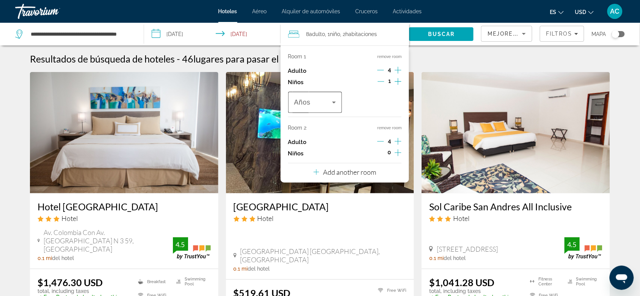
click at [333, 107] on div "Travelers: 8 adults, 1 child" at bounding box center [315, 102] width 42 height 21
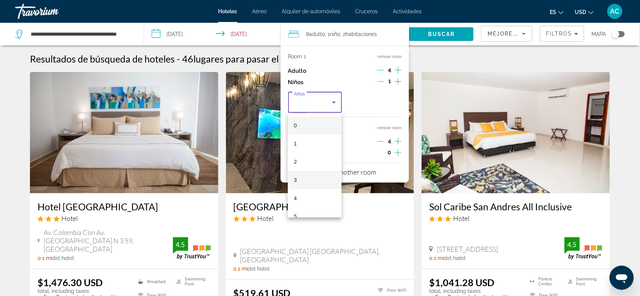
click at [307, 174] on mat-option "3" at bounding box center [315, 180] width 54 height 18
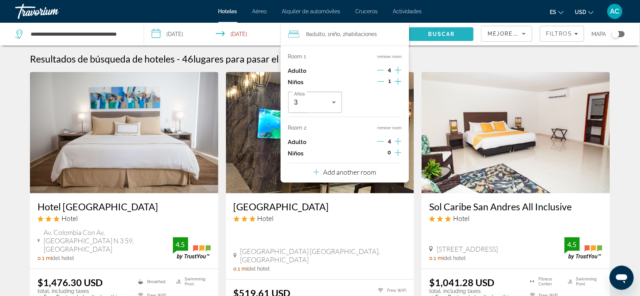
click at [450, 35] on span "Buscar" at bounding box center [441, 34] width 27 height 6
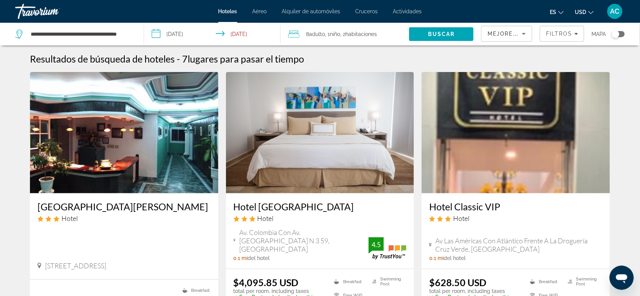
click at [357, 40] on div "8 Adulto Adulto , 1 Niño Niños , 2 Cuarto habitaciones" at bounding box center [348, 34] width 121 height 23
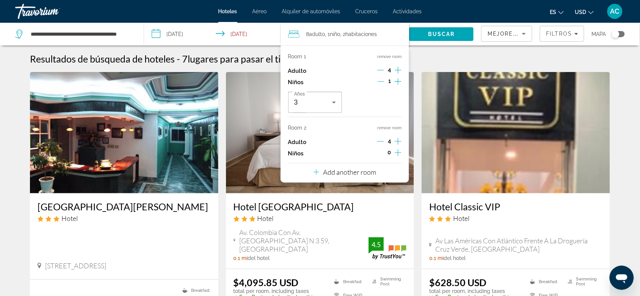
click at [382, 142] on icon "Decrement adults" at bounding box center [380, 142] width 7 height 0
click at [399, 152] on icon "Increment children" at bounding box center [398, 152] width 7 height 9
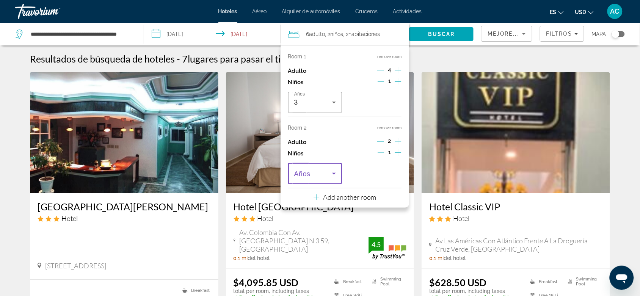
click at [318, 173] on span "Travelers: 6 adults, 2 children" at bounding box center [313, 173] width 38 height 9
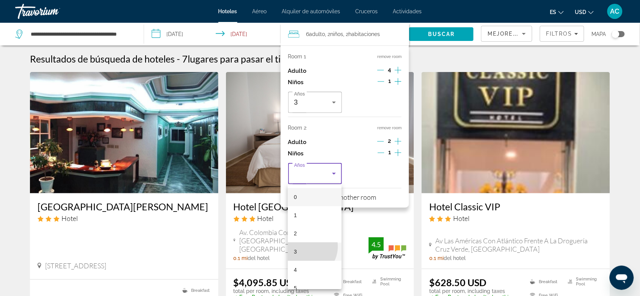
click at [305, 247] on mat-option "3" at bounding box center [315, 252] width 54 height 18
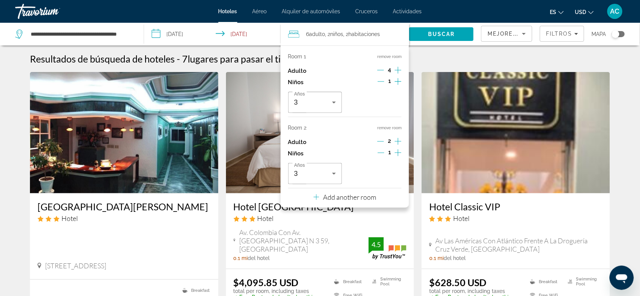
click at [382, 81] on icon "Decrement children" at bounding box center [381, 81] width 7 height 7
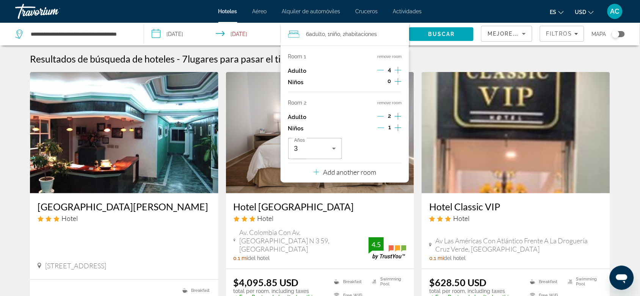
click at [382, 69] on icon "Decrement adults" at bounding box center [380, 70] width 7 height 7
click at [354, 175] on p "Add another room" at bounding box center [349, 172] width 53 height 8
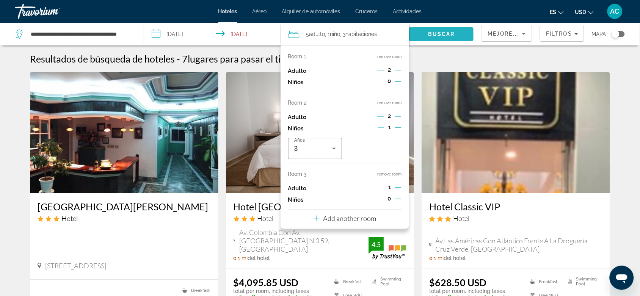
click at [452, 35] on span "Buscar" at bounding box center [441, 34] width 27 height 6
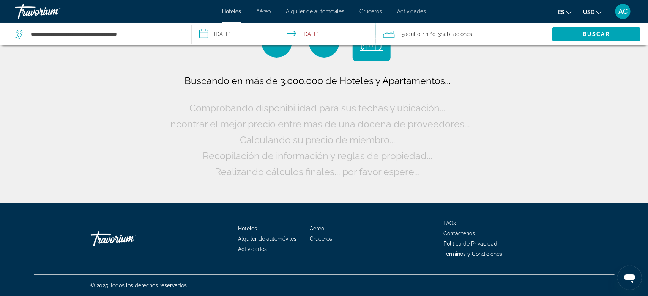
click at [441, 40] on div "5 Adulto Adulto , 1 Niño Niños , 3 Cuarto habitaciones" at bounding box center [467, 34] width 169 height 23
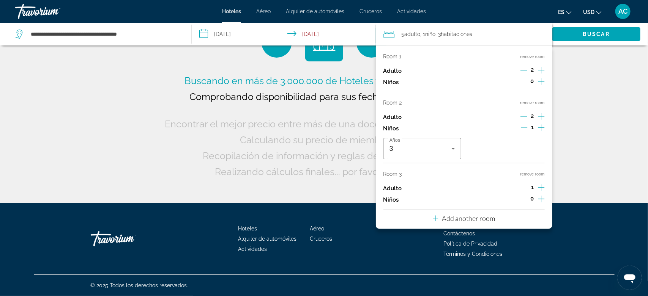
click at [543, 115] on icon "Increment adults" at bounding box center [541, 116] width 7 height 9
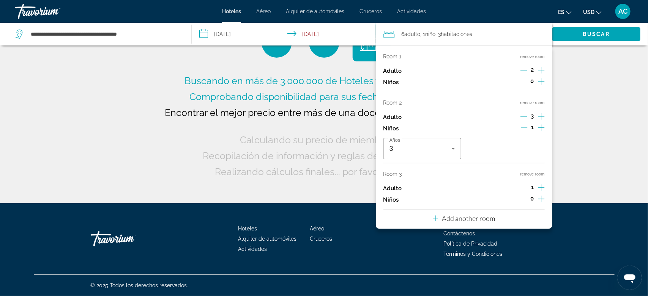
click at [526, 115] on icon "Decrement adults" at bounding box center [523, 116] width 7 height 7
click at [541, 68] on icon "Increment adults" at bounding box center [541, 70] width 7 height 7
click at [589, 44] on div "Buscar" at bounding box center [600, 34] width 96 height 23
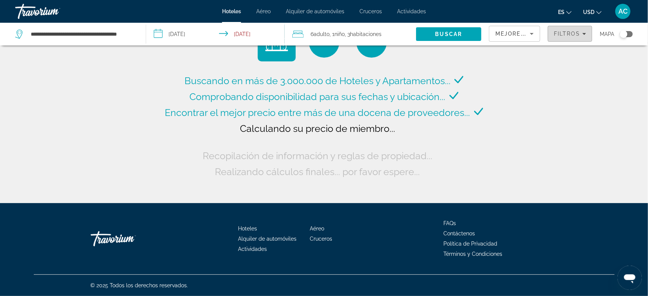
click at [585, 33] on icon "Filters" at bounding box center [584, 34] width 4 height 4
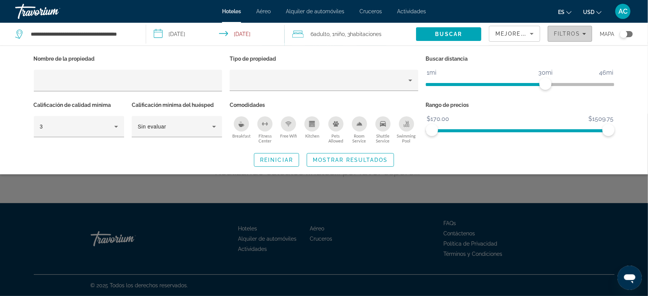
click at [585, 33] on icon "Filters" at bounding box center [584, 34] width 4 height 4
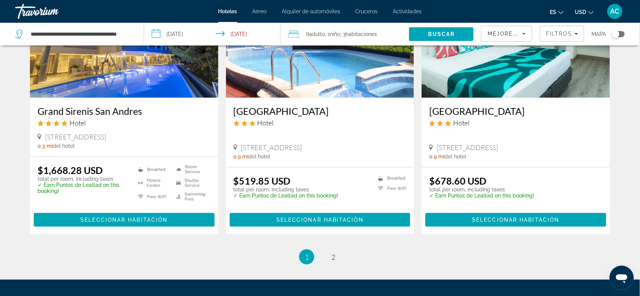
scroll to position [948, 0]
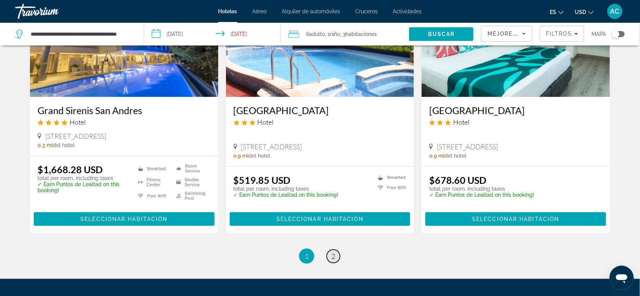
click at [330, 252] on link "page 2" at bounding box center [333, 256] width 13 height 13
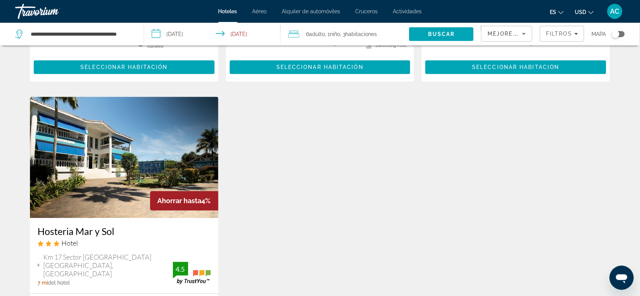
scroll to position [569, 0]
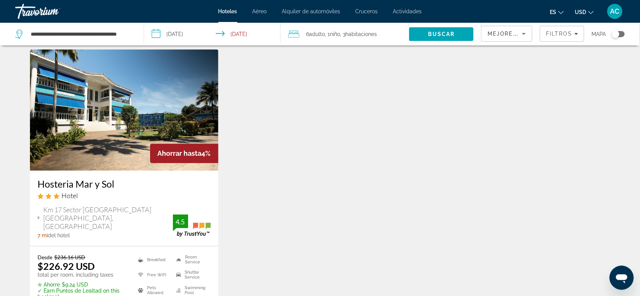
click at [173, 141] on img "Main content" at bounding box center [124, 109] width 189 height 121
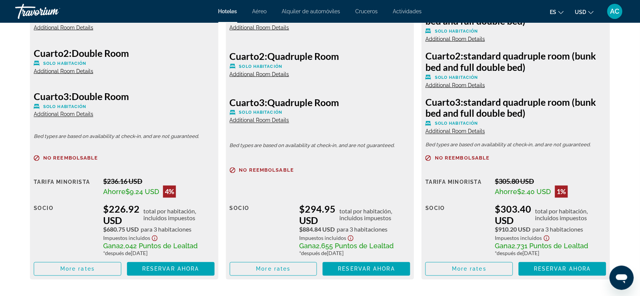
scroll to position [1185, 0]
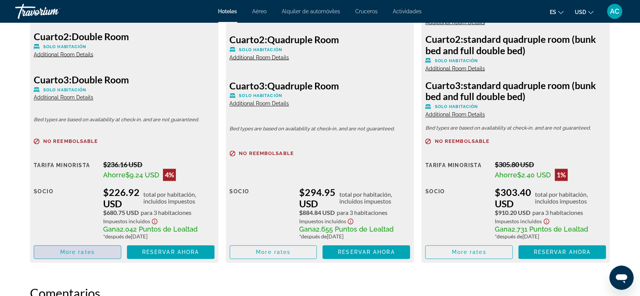
click at [92, 253] on span "More rates" at bounding box center [77, 253] width 35 height 6
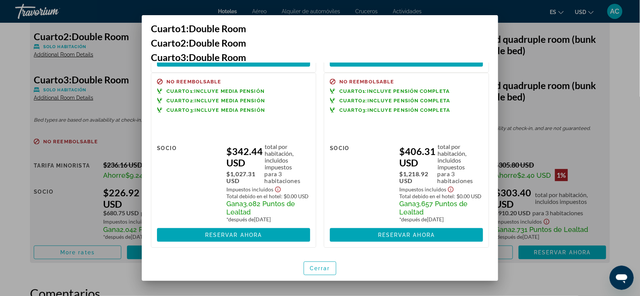
scroll to position [194, 0]
click at [541, 107] on div at bounding box center [320, 148] width 640 height 296
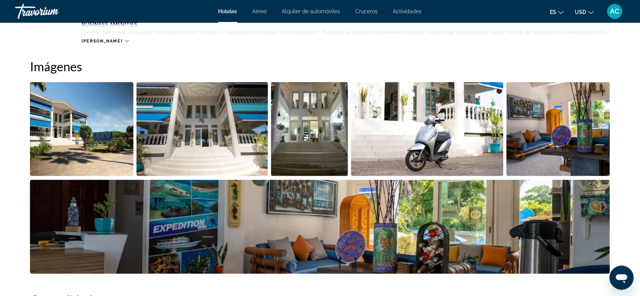
scroll to position [379, 0]
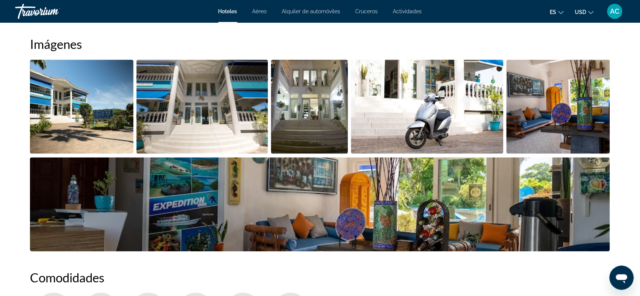
click at [192, 105] on img "Open full-screen image slider" at bounding box center [203, 107] width 132 height 94
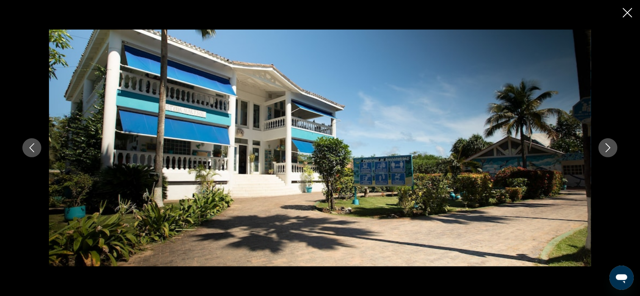
click at [608, 147] on icon "Next image" at bounding box center [608, 147] width 9 height 9
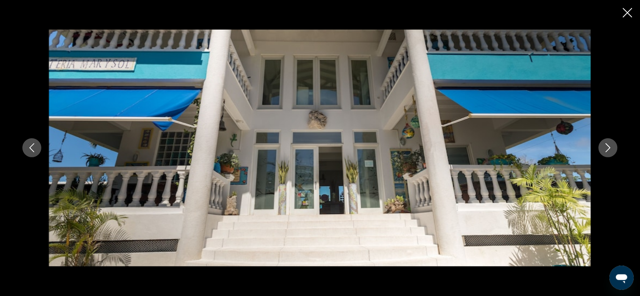
click at [608, 147] on icon "Next image" at bounding box center [608, 147] width 9 height 9
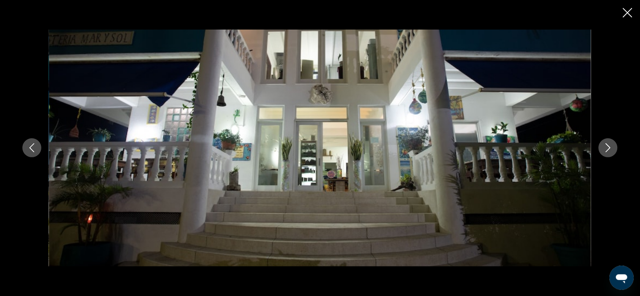
click at [608, 147] on icon "Next image" at bounding box center [608, 147] width 9 height 9
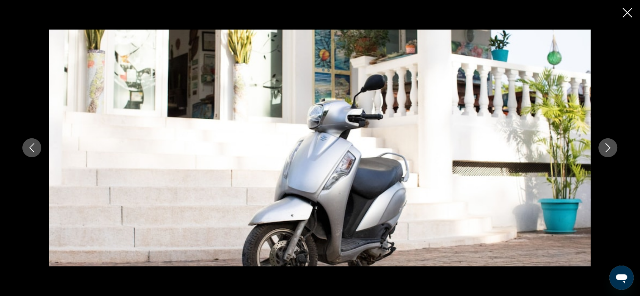
click at [608, 147] on icon "Next image" at bounding box center [608, 147] width 9 height 9
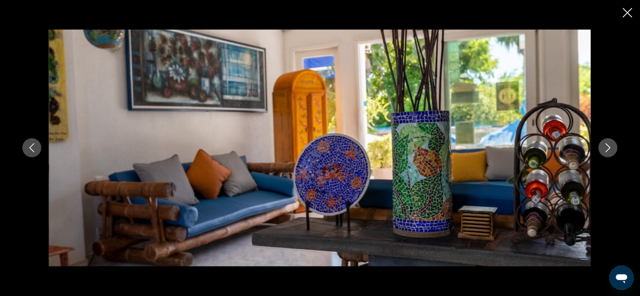
click at [608, 147] on icon "Next image" at bounding box center [608, 147] width 9 height 9
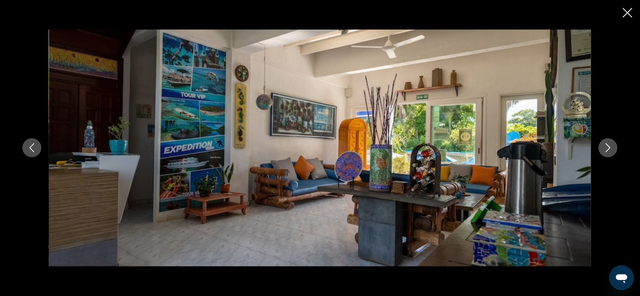
click at [608, 147] on icon "Next image" at bounding box center [608, 147] width 9 height 9
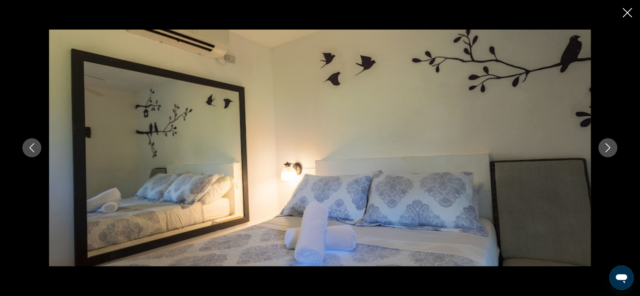
click at [608, 147] on icon "Next image" at bounding box center [608, 147] width 9 height 9
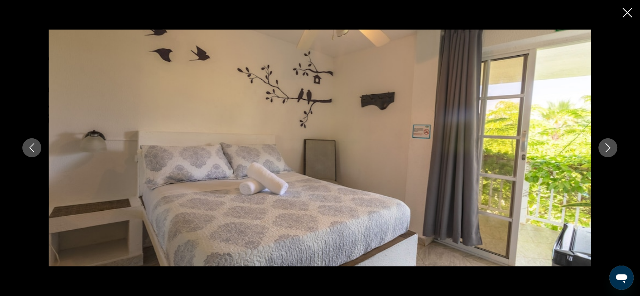
click at [608, 147] on icon "Next image" at bounding box center [608, 147] width 9 height 9
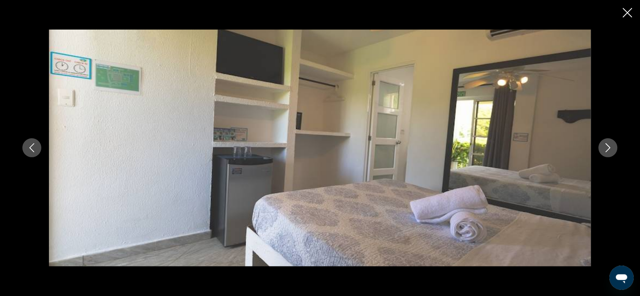
click at [608, 147] on icon "Next image" at bounding box center [608, 147] width 9 height 9
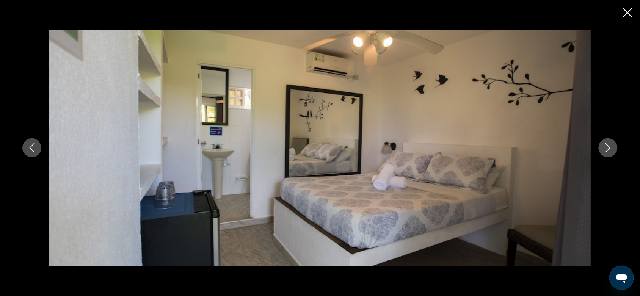
click at [608, 147] on icon "Next image" at bounding box center [608, 147] width 9 height 9
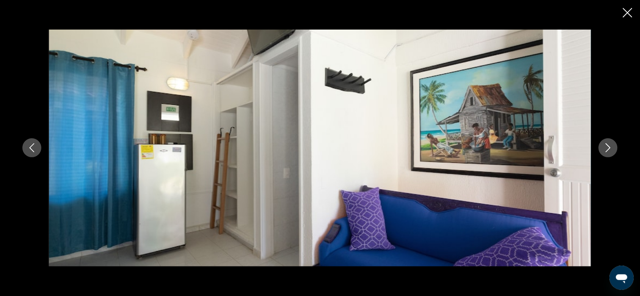
click at [608, 147] on icon "Next image" at bounding box center [608, 147] width 9 height 9
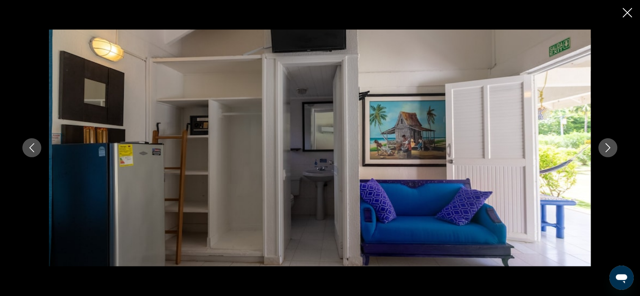
click at [608, 147] on icon "Next image" at bounding box center [608, 147] width 9 height 9
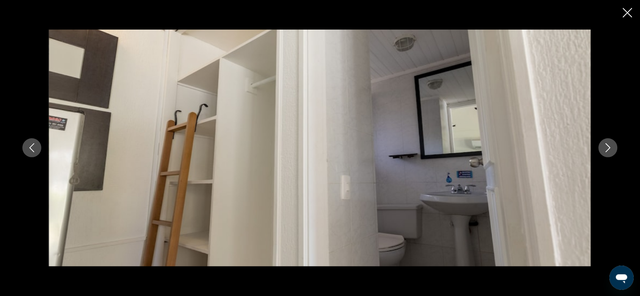
click at [608, 147] on icon "Next image" at bounding box center [608, 147] width 9 height 9
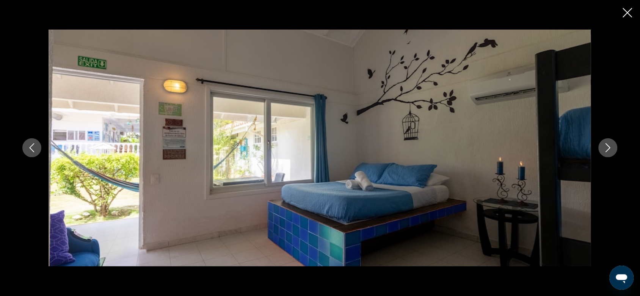
click at [608, 147] on icon "Next image" at bounding box center [608, 147] width 9 height 9
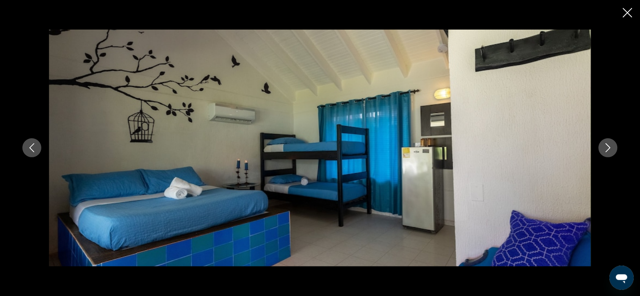
click at [629, 10] on icon "Close slideshow" at bounding box center [627, 12] width 9 height 9
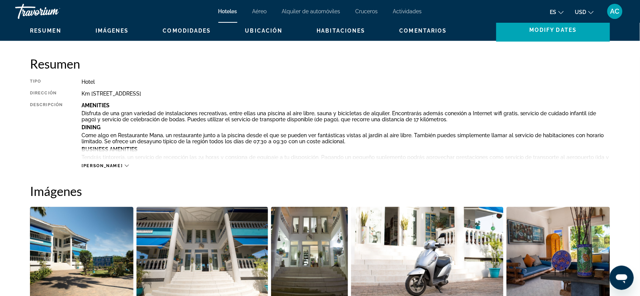
scroll to position [95, 0]
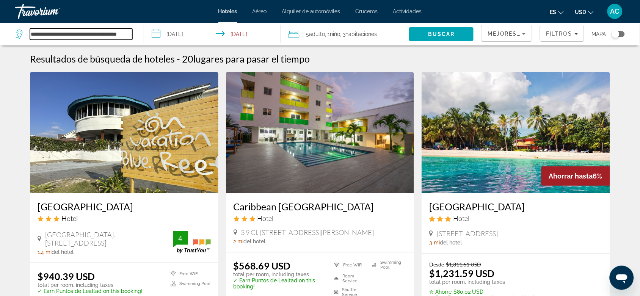
click at [107, 35] on input "**********" at bounding box center [81, 33] width 102 height 11
drag, startPoint x: 32, startPoint y: 35, endPoint x: 154, endPoint y: 42, distance: 122.0
click at [154, 42] on div "**********" at bounding box center [320, 34] width 640 height 23
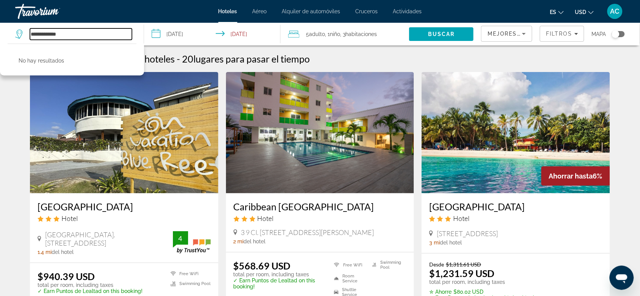
type input "**********"
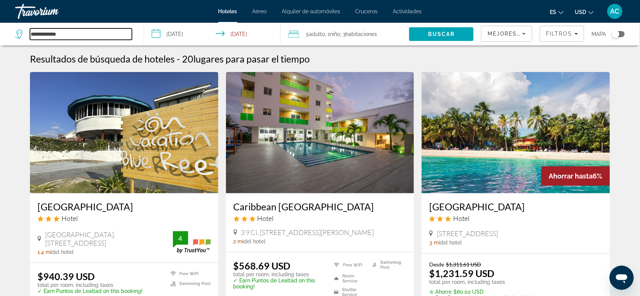
drag, startPoint x: 109, startPoint y: 34, endPoint x: 0, endPoint y: 34, distance: 109.3
click at [0, 34] on app-destination-search "**********" at bounding box center [72, 34] width 144 height 23
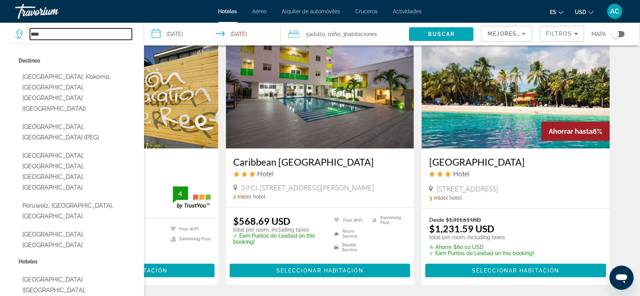
scroll to position [47, 0]
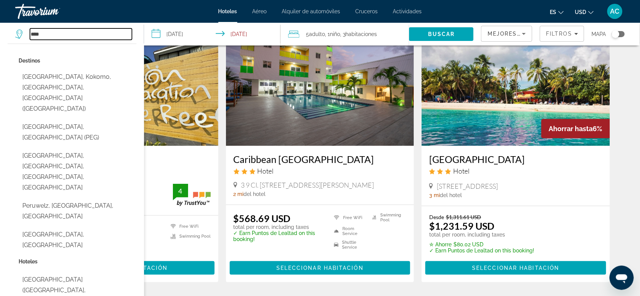
drag, startPoint x: 57, startPoint y: 39, endPoint x: 0, endPoint y: 38, distance: 56.9
click at [0, 38] on app-destination-search "**** Destinos Peru, Kokomo, IN, United States (GUS) Perugia, Italy (PEG) Peru, …" at bounding box center [72, 34] width 144 height 23
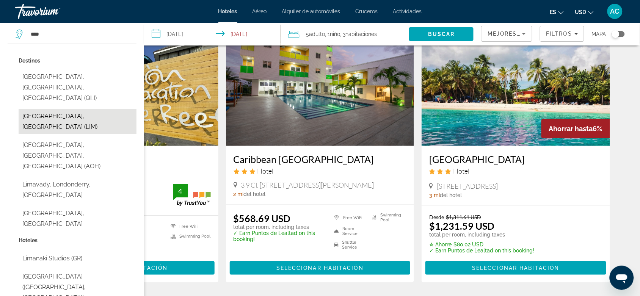
click at [40, 109] on button "Lima, Peru (LIM)" at bounding box center [78, 121] width 118 height 25
type input "**********"
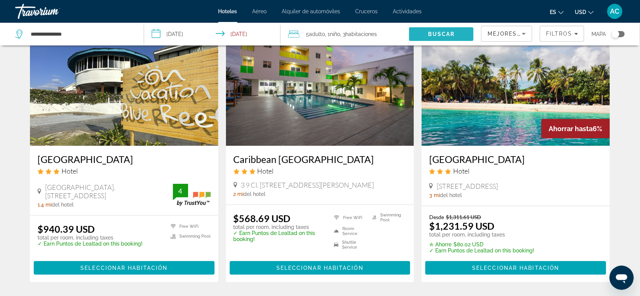
click at [441, 33] on span "Buscar" at bounding box center [441, 34] width 27 height 6
